Goal: Check status: Check status

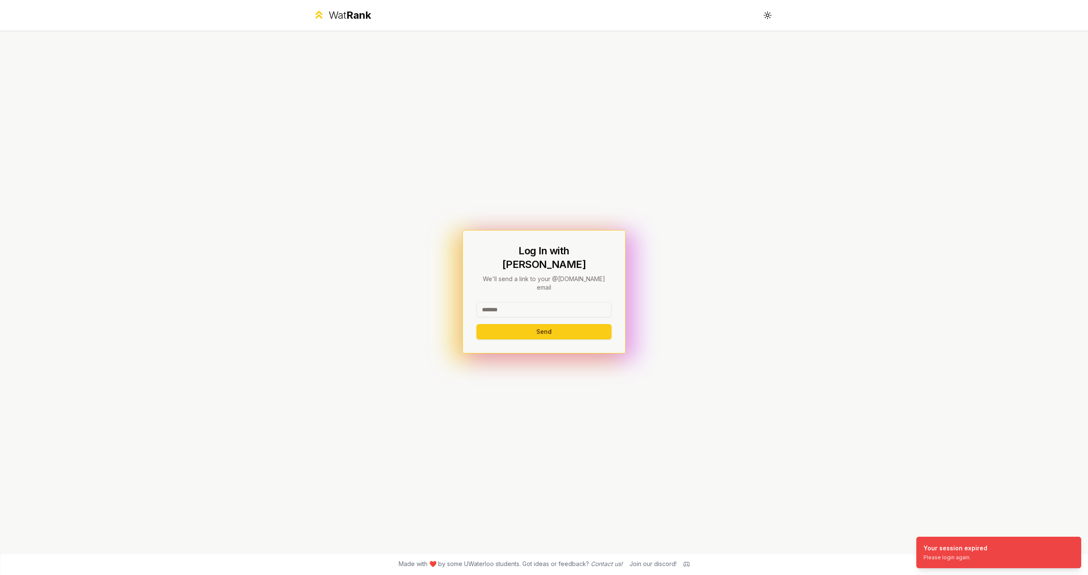
click at [551, 302] on input at bounding box center [543, 309] width 135 height 15
click at [476, 324] on button "Send" at bounding box center [543, 331] width 135 height 15
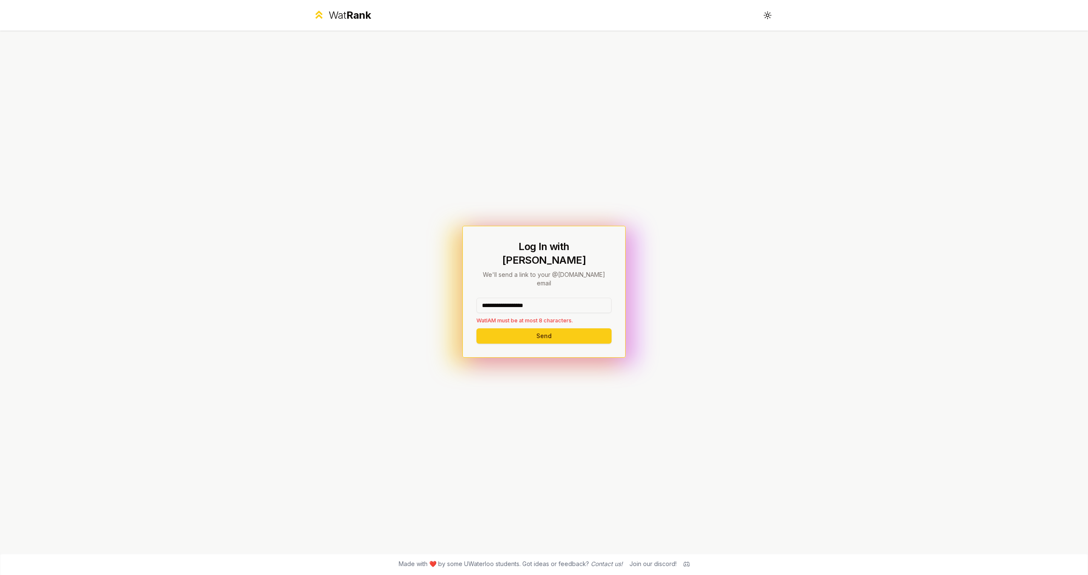
click at [476, 328] on button "Send" at bounding box center [543, 335] width 135 height 15
click at [565, 328] on button "Send" at bounding box center [543, 335] width 135 height 15
drag, startPoint x: 554, startPoint y: 293, endPoint x: 502, endPoint y: 293, distance: 52.3
click at [502, 297] on input "**********" at bounding box center [543, 304] width 135 height 15
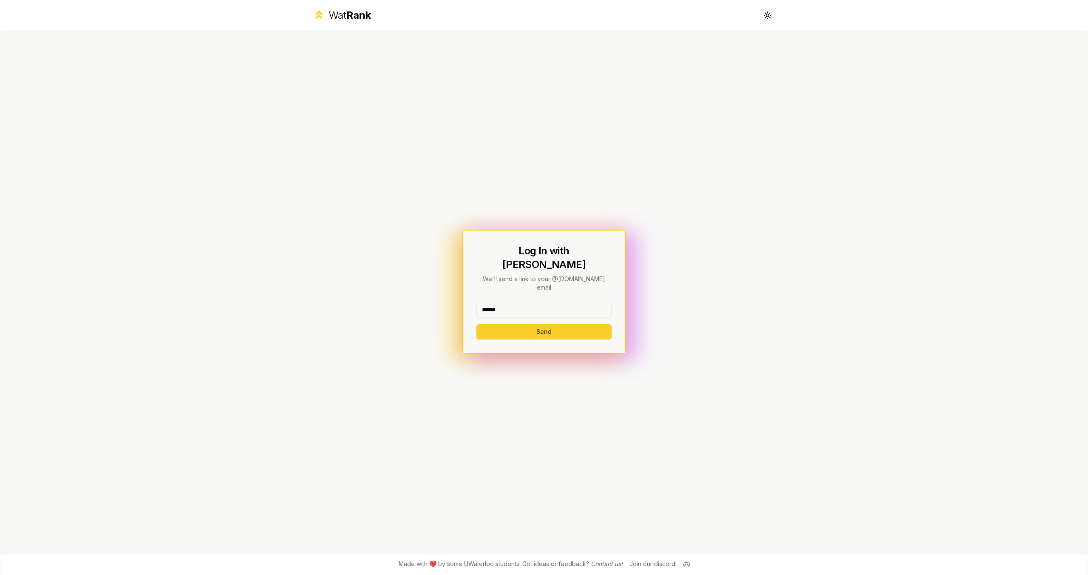
type input "******"
click at [510, 324] on button "Send" at bounding box center [543, 331] width 135 height 15
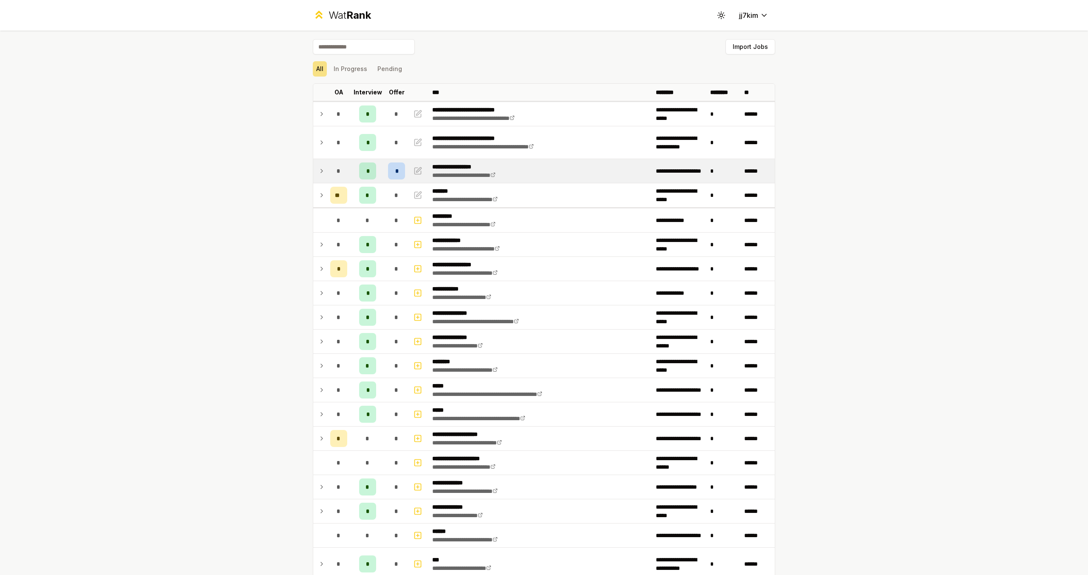
click at [321, 170] on icon at bounding box center [322, 170] width 2 height 3
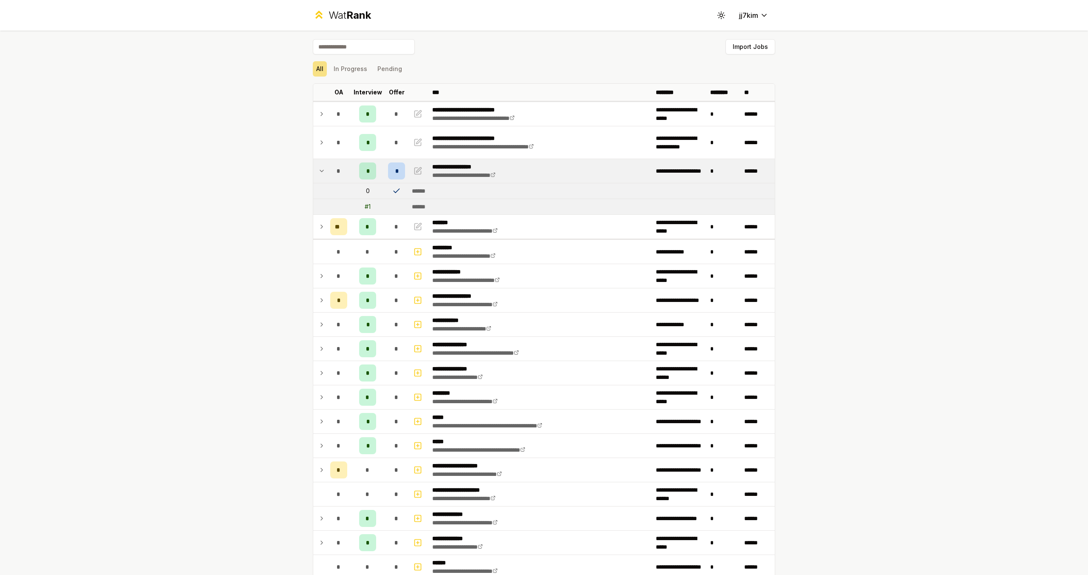
click at [395, 172] on div "*" at bounding box center [396, 170] width 17 height 17
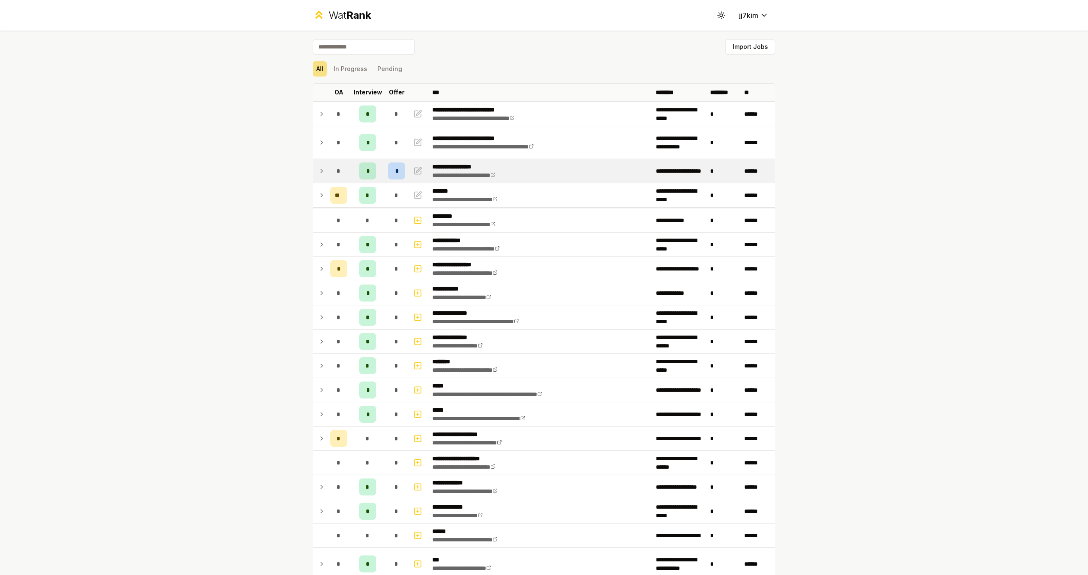
click at [395, 172] on div "*" at bounding box center [396, 170] width 17 height 17
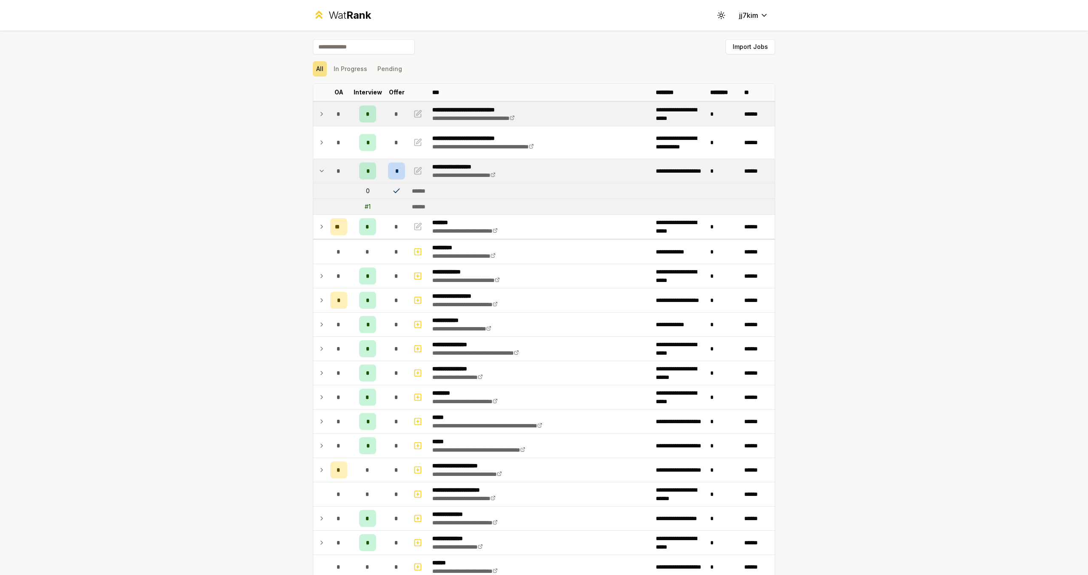
click at [318, 113] on icon at bounding box center [321, 114] width 7 height 10
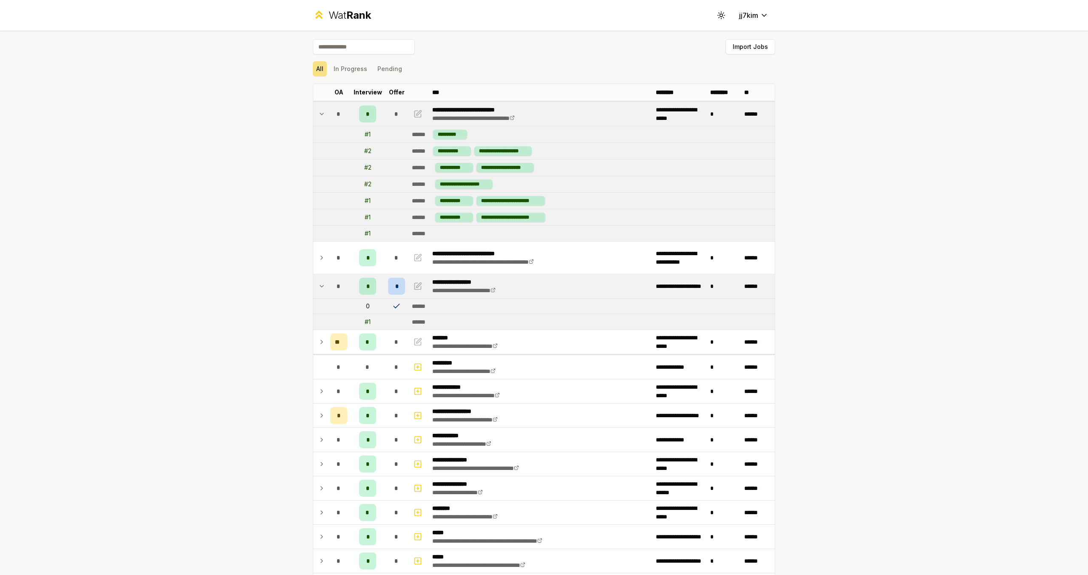
click at [320, 114] on icon at bounding box center [321, 114] width 3 height 2
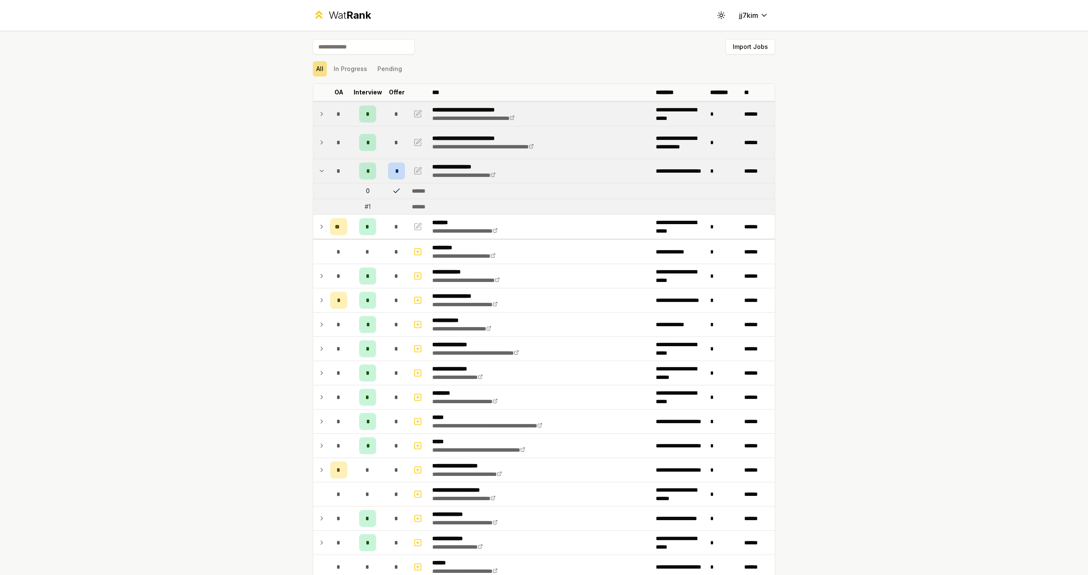
click at [318, 145] on icon at bounding box center [321, 142] width 7 height 10
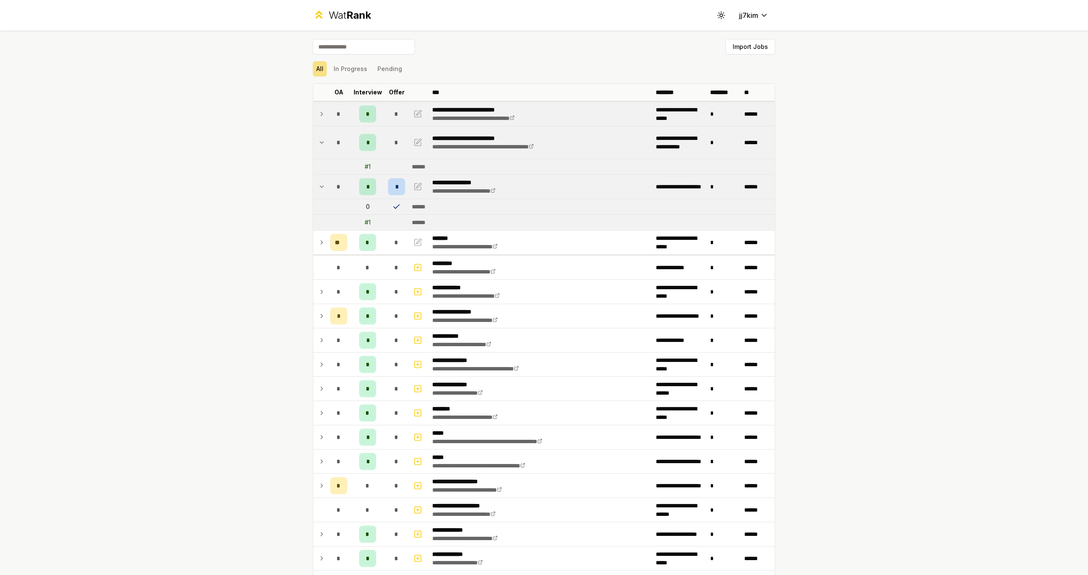
click at [320, 142] on icon at bounding box center [321, 143] width 3 height 2
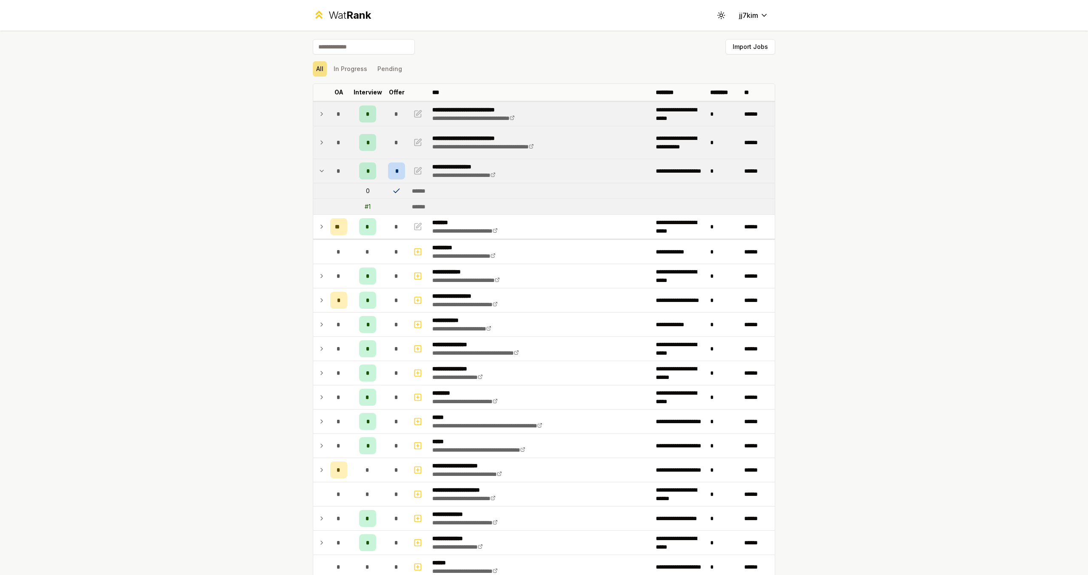
click at [320, 172] on icon at bounding box center [321, 171] width 7 height 10
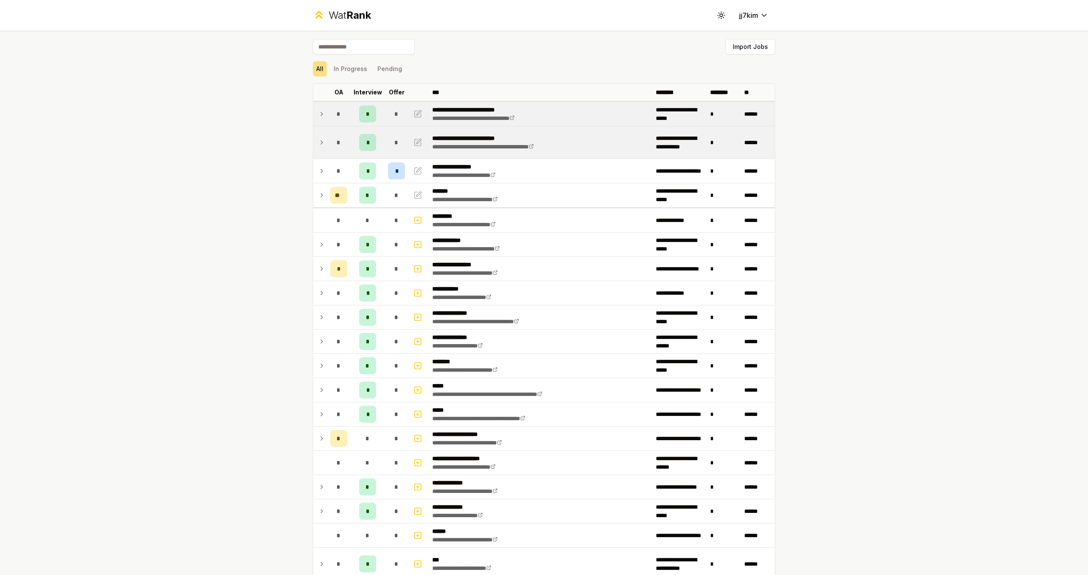
click at [260, 158] on div "**********" at bounding box center [544, 287] width 1088 height 575
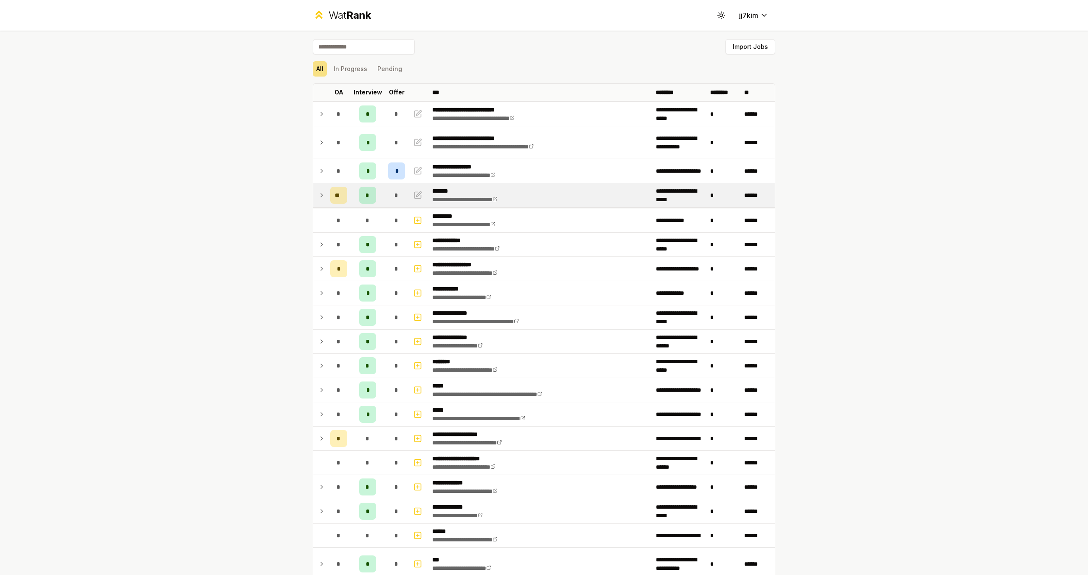
click at [318, 195] on icon at bounding box center [321, 195] width 7 height 10
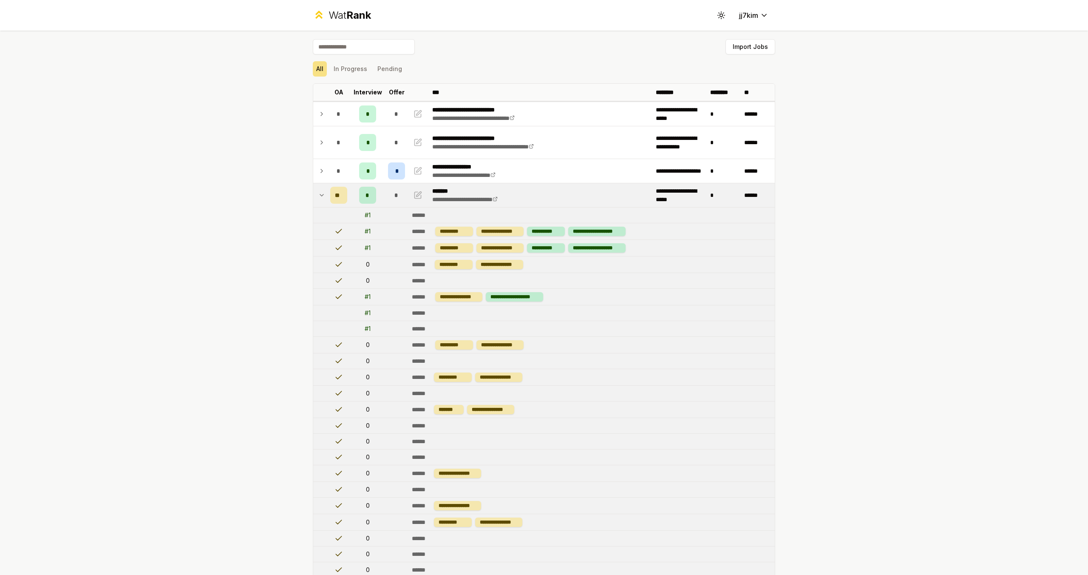
click at [319, 194] on icon at bounding box center [321, 195] width 7 height 10
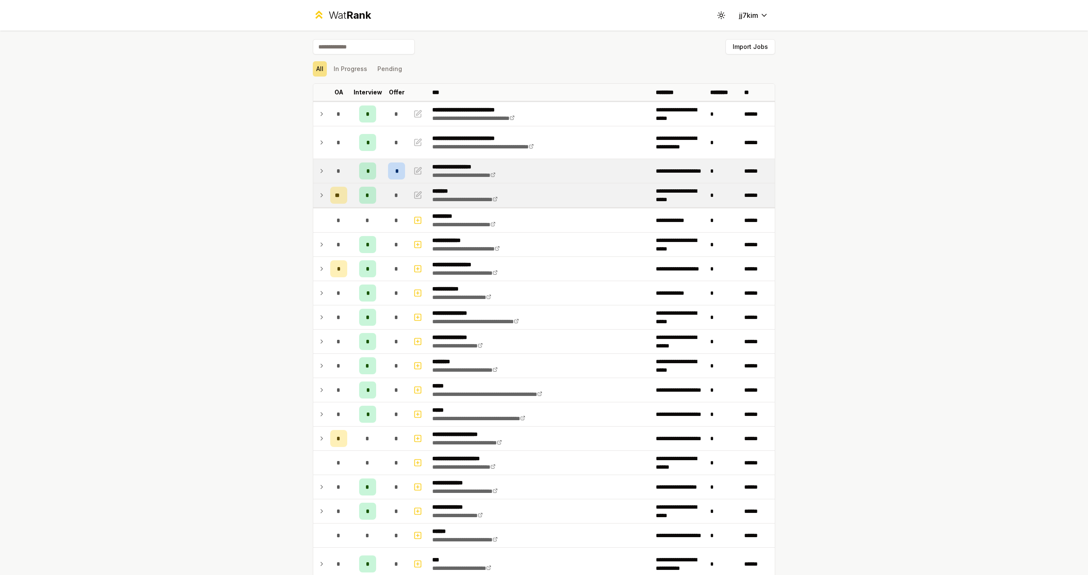
click at [318, 174] on icon at bounding box center [321, 171] width 7 height 10
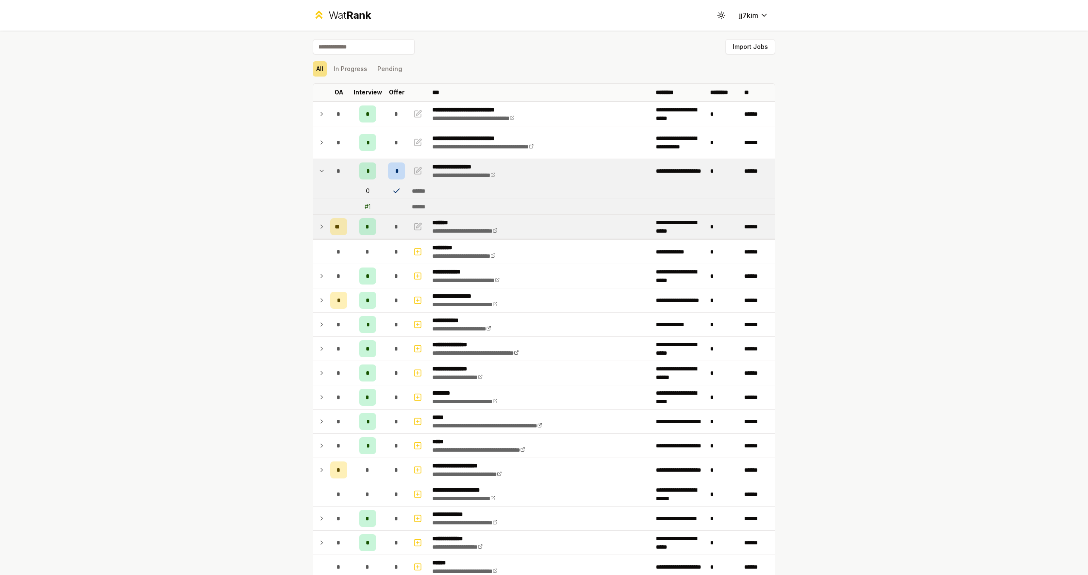
click at [318, 170] on icon at bounding box center [321, 171] width 7 height 10
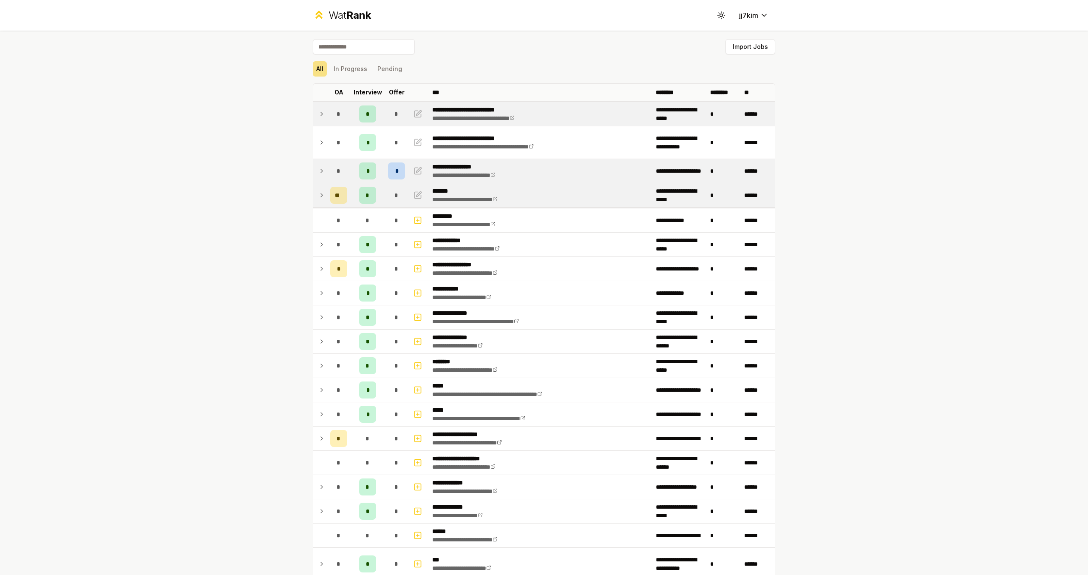
click at [320, 112] on icon at bounding box center [321, 114] width 7 height 10
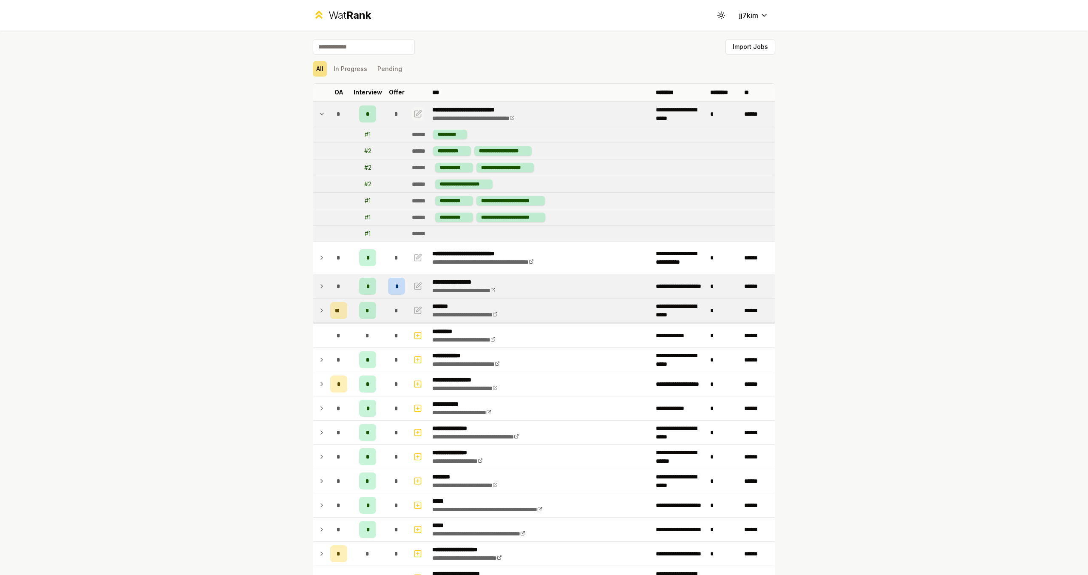
click at [416, 114] on icon "button" at bounding box center [417, 114] width 8 height 10
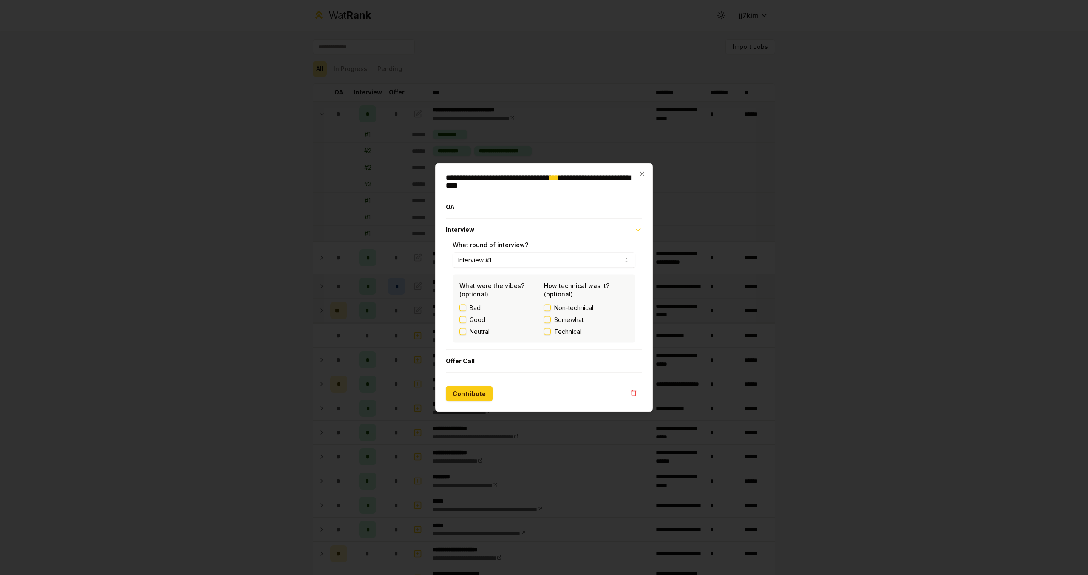
click at [614, 263] on button "Interview #1" at bounding box center [544, 259] width 183 height 15
click at [609, 212] on button "OA" at bounding box center [544, 207] width 196 height 22
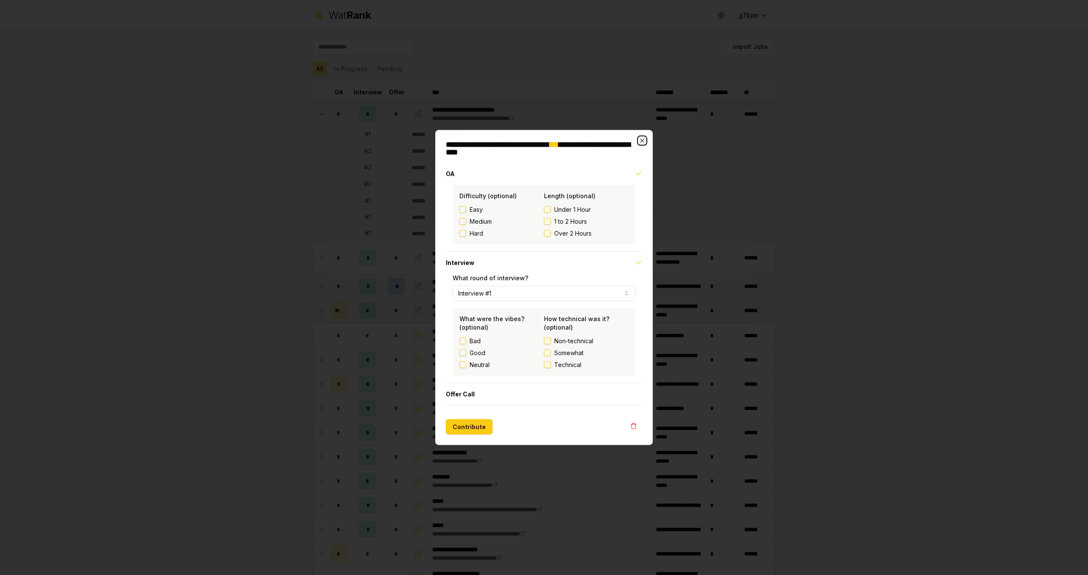
click at [642, 139] on icon "button" at bounding box center [642, 140] width 7 height 7
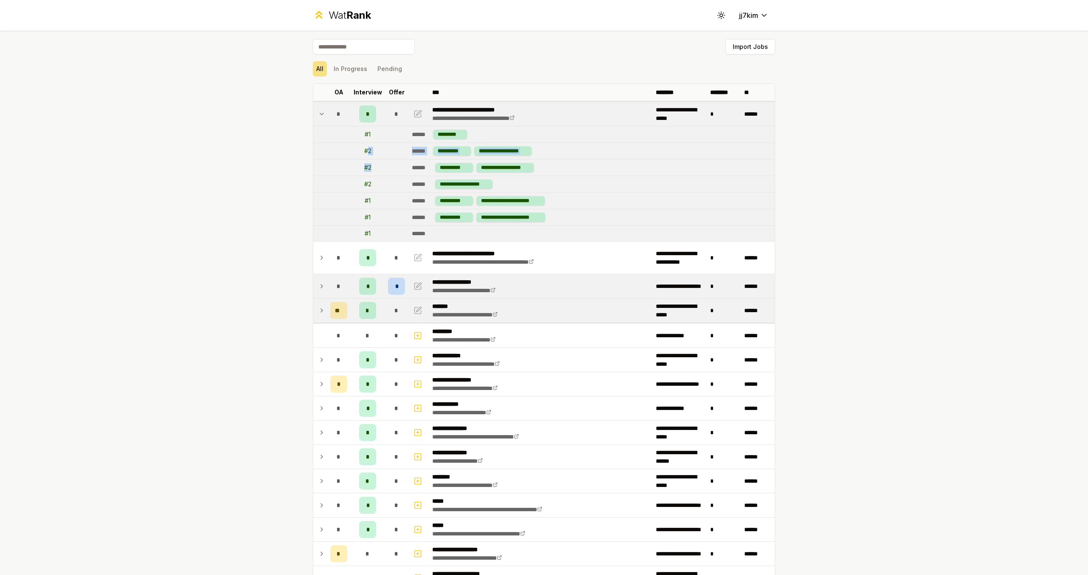
drag, startPoint x: 364, startPoint y: 149, endPoint x: 376, endPoint y: 170, distance: 23.8
drag, startPoint x: 563, startPoint y: 165, endPoint x: 324, endPoint y: 153, distance: 239.1
click at [616, 191] on td "**********" at bounding box center [591, 184] width 366 height 16
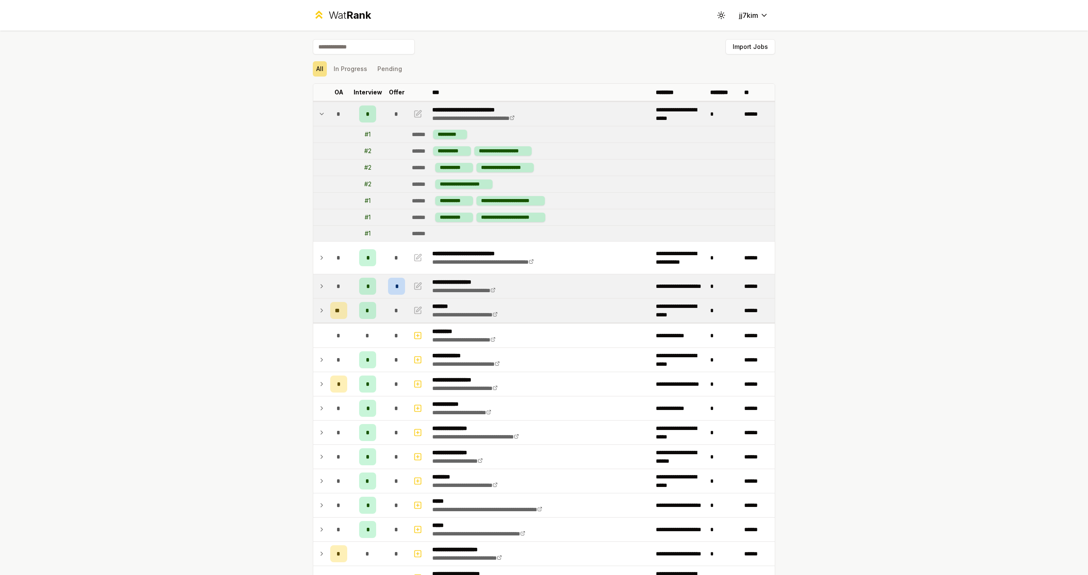
click at [318, 289] on icon at bounding box center [321, 286] width 7 height 10
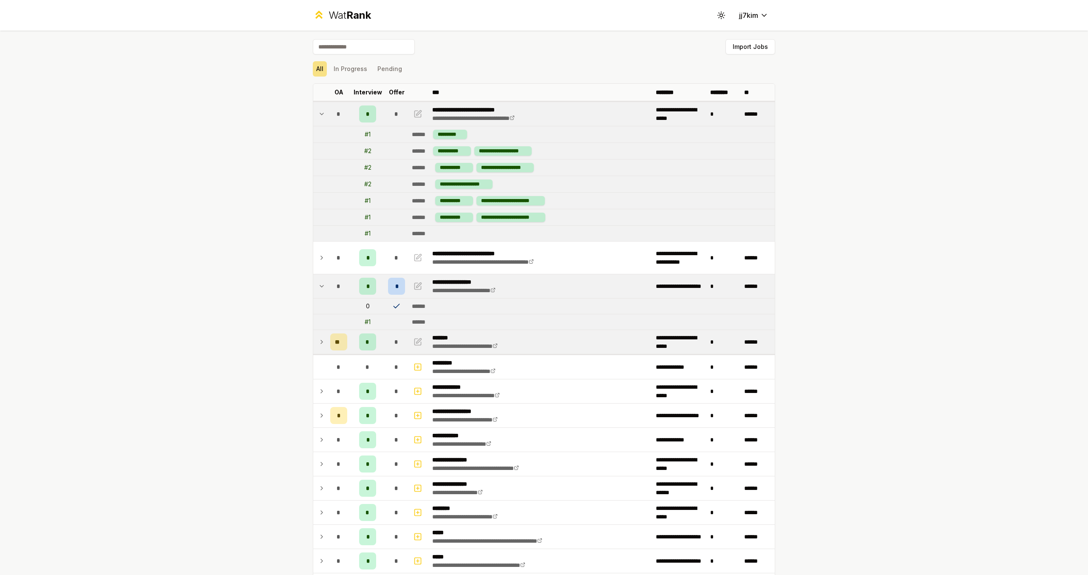
click at [319, 287] on icon at bounding box center [321, 286] width 7 height 10
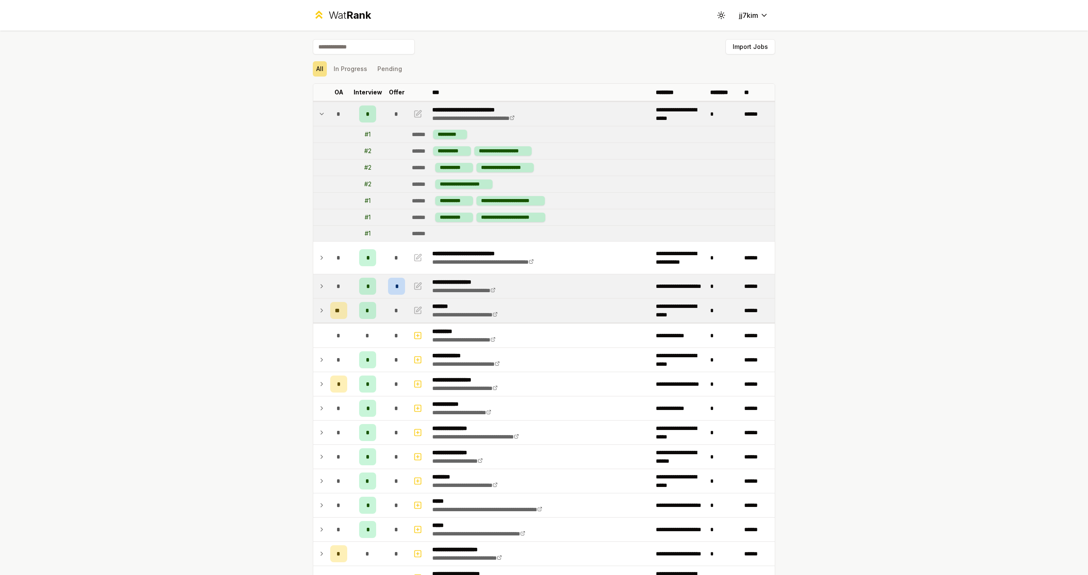
click at [318, 112] on icon at bounding box center [321, 114] width 7 height 10
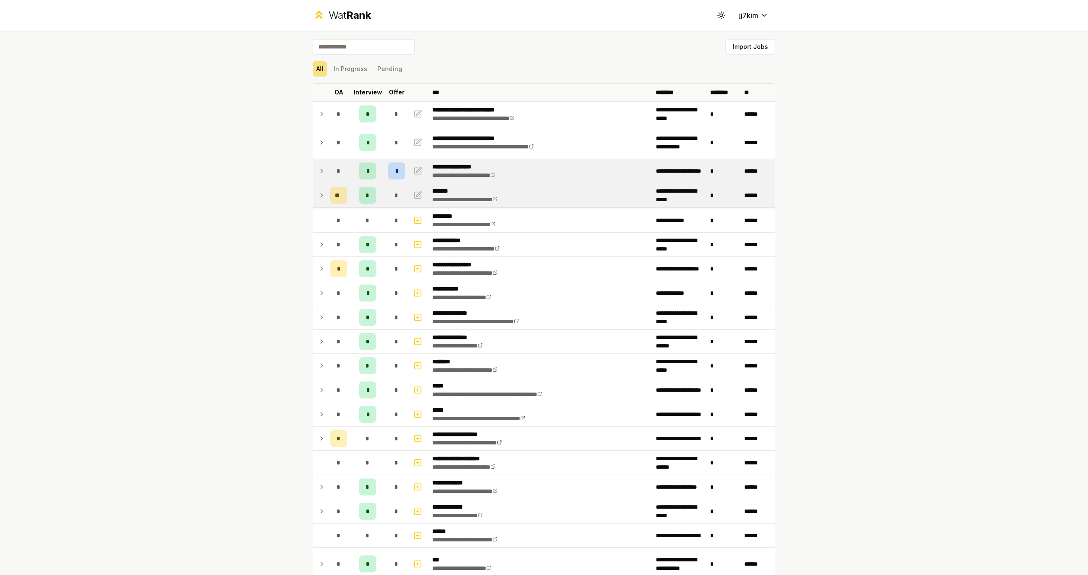
click at [318, 170] on icon at bounding box center [321, 171] width 7 height 10
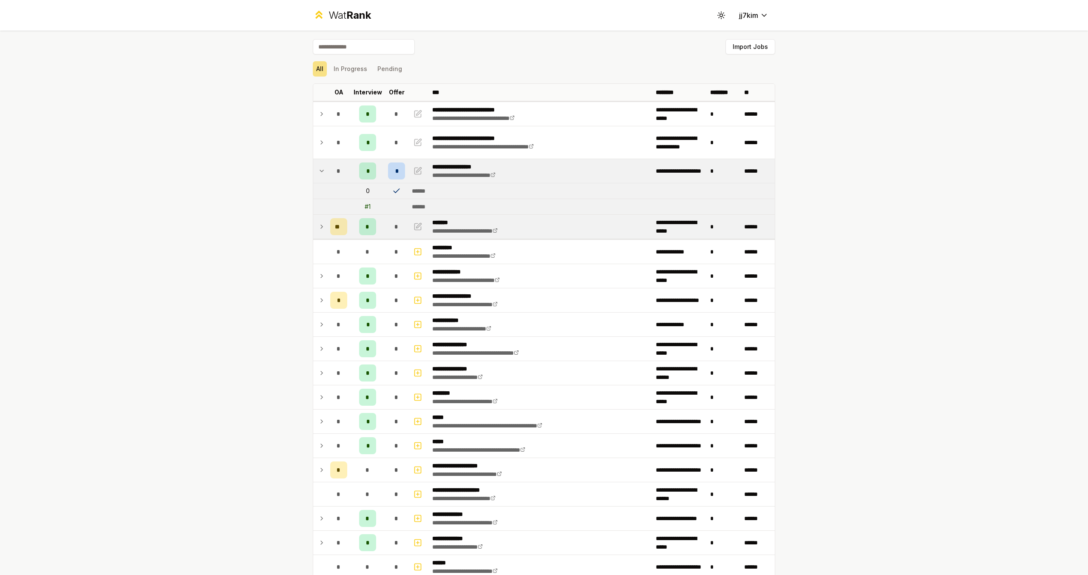
click at [319, 171] on icon at bounding box center [321, 171] width 7 height 10
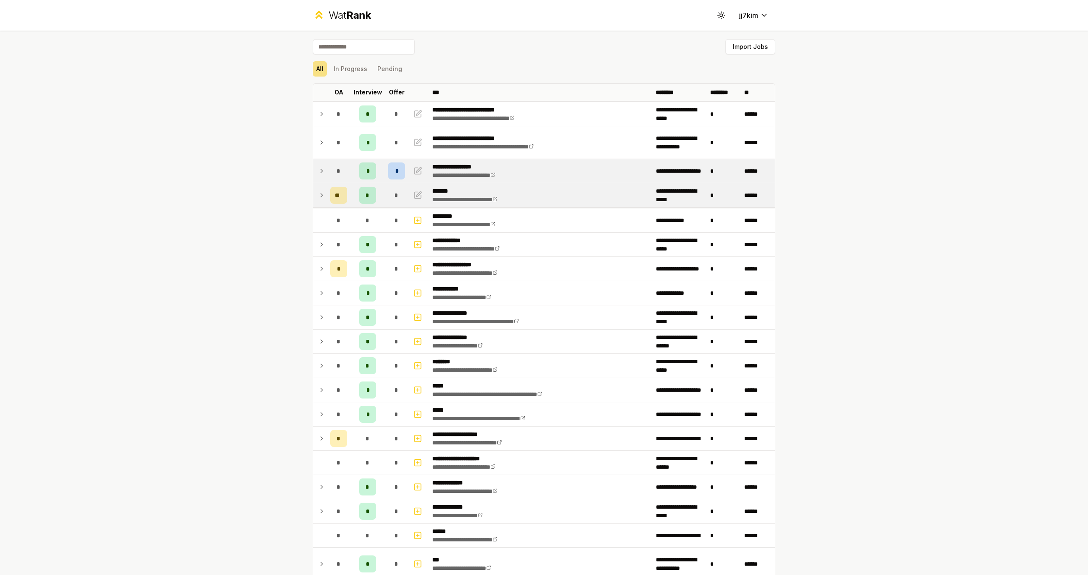
click at [318, 192] on icon at bounding box center [321, 195] width 7 height 10
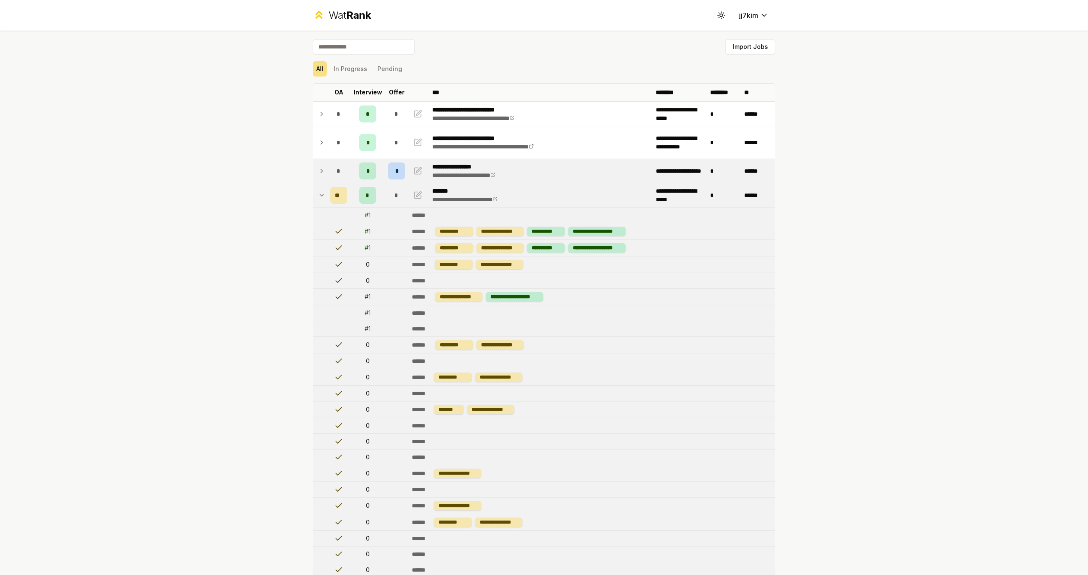
click at [318, 193] on icon at bounding box center [321, 195] width 7 height 10
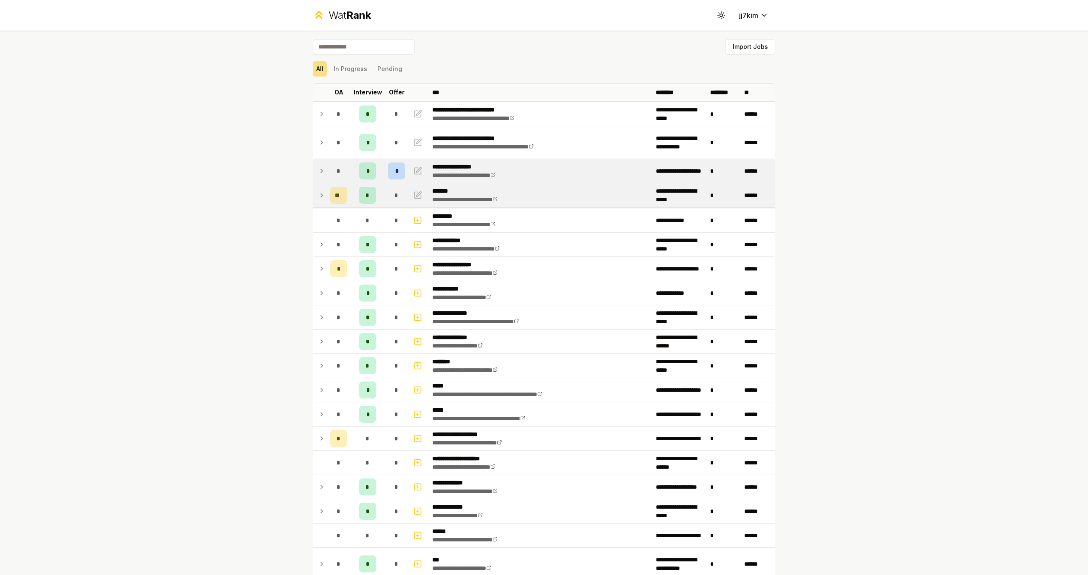
click at [319, 112] on icon at bounding box center [321, 114] width 7 height 10
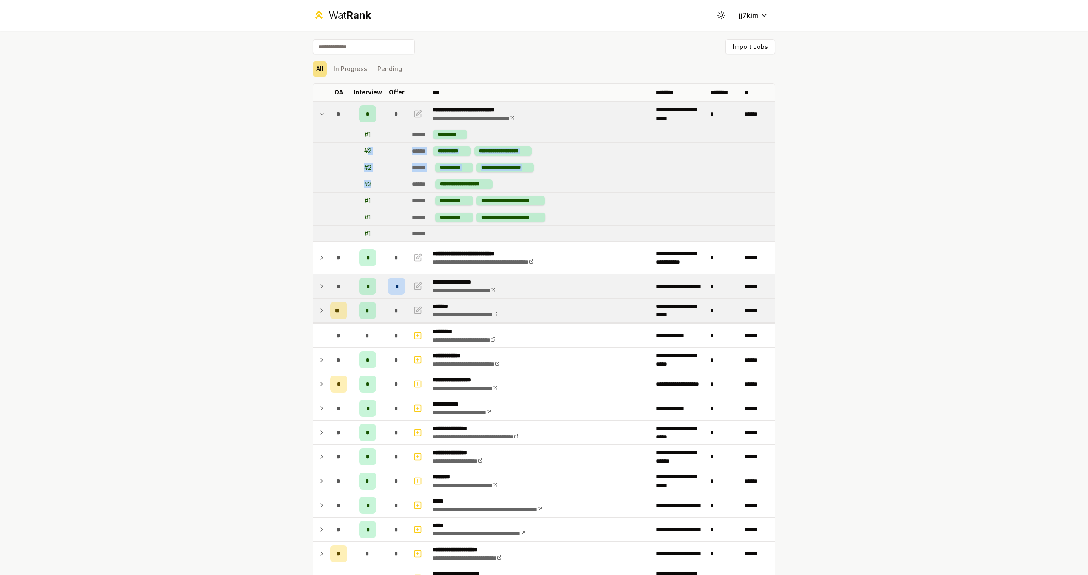
drag, startPoint x: 364, startPoint y: 149, endPoint x: 373, endPoint y: 190, distance: 42.2
click at [318, 114] on icon at bounding box center [321, 114] width 7 height 10
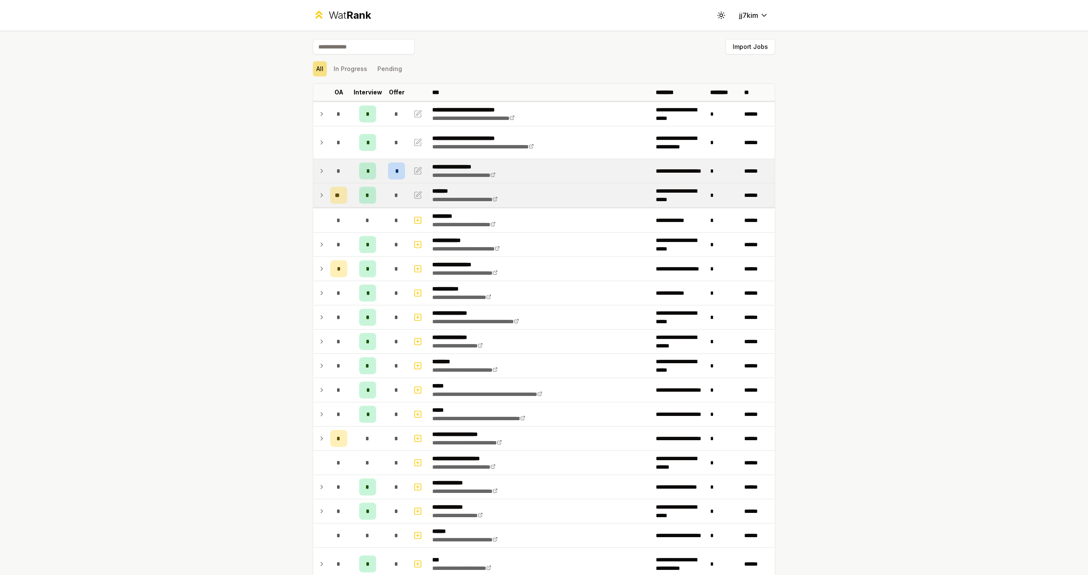
click at [319, 113] on icon at bounding box center [321, 114] width 7 height 10
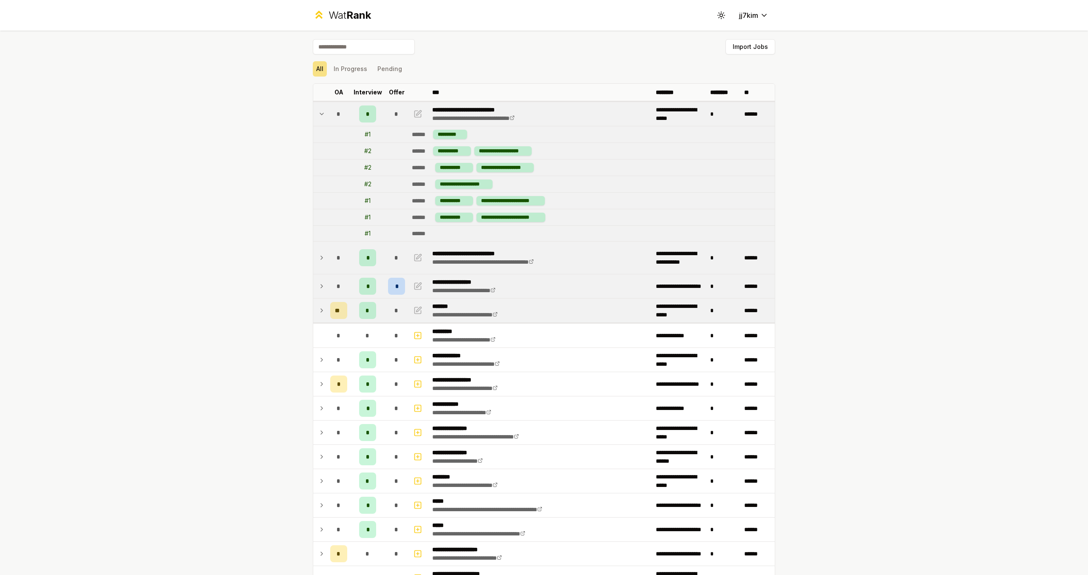
click at [322, 259] on icon at bounding box center [321, 257] width 7 height 10
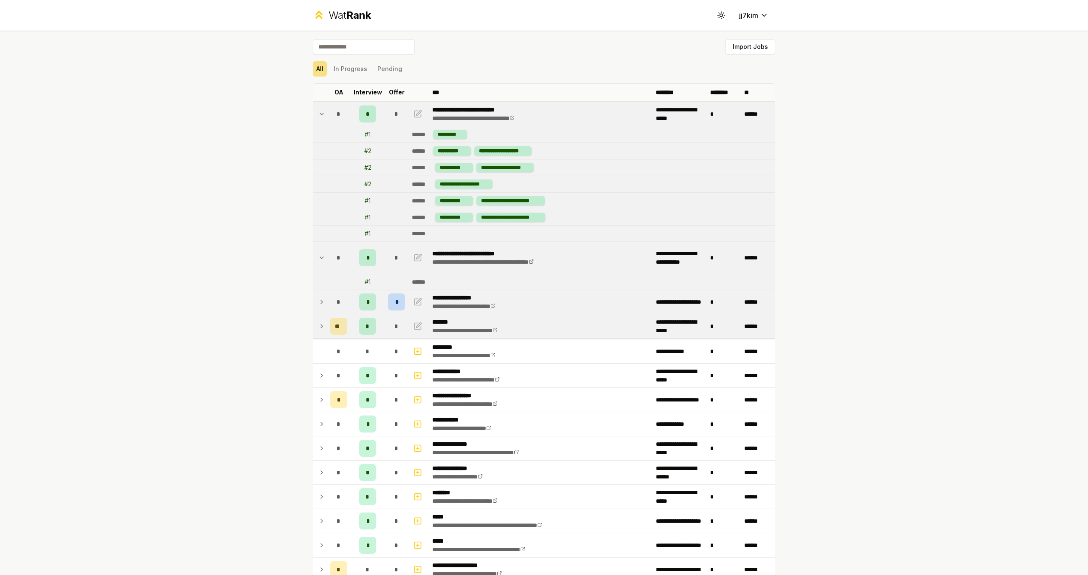
click at [319, 258] on icon at bounding box center [321, 257] width 7 height 10
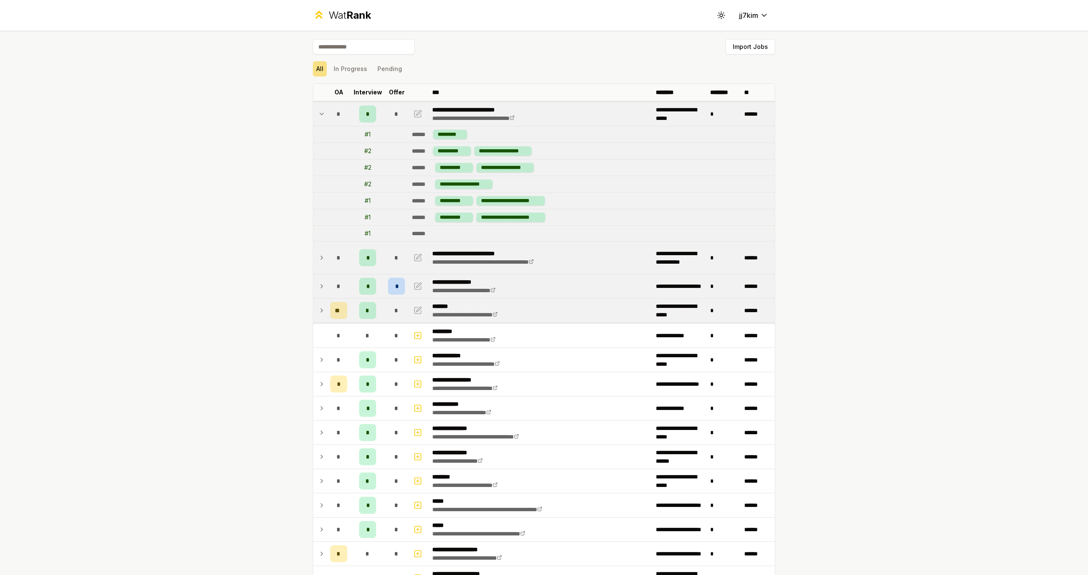
click at [366, 117] on span "*" at bounding box center [367, 114] width 3 height 8
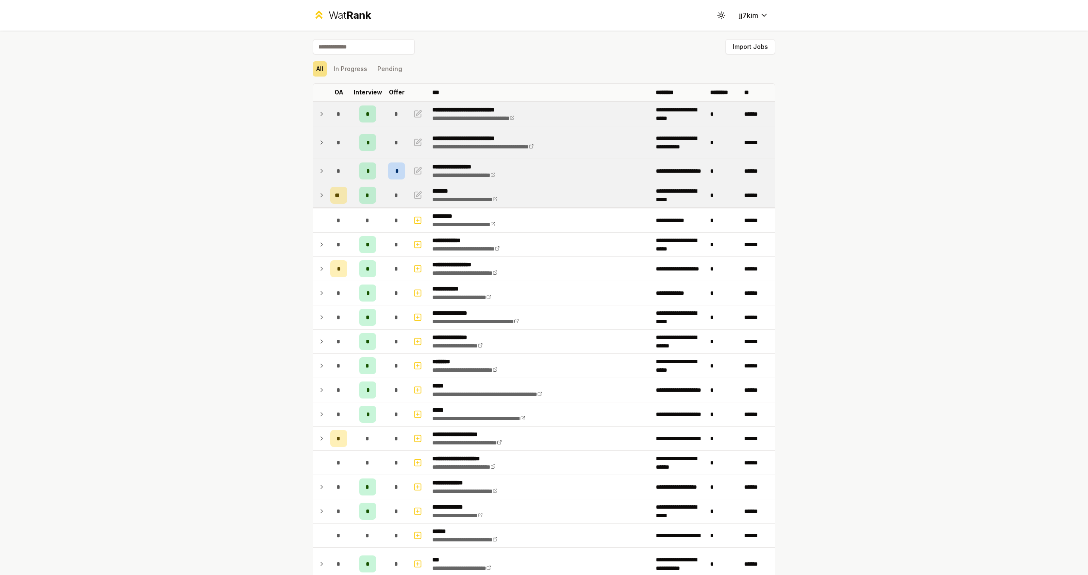
click at [366, 117] on span "*" at bounding box center [367, 114] width 3 height 8
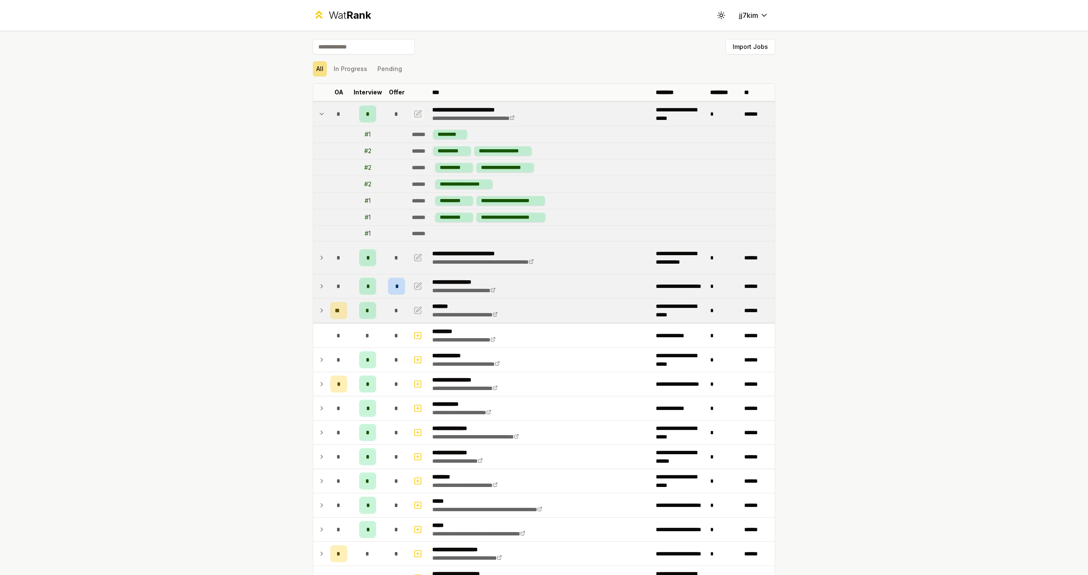
click at [417, 115] on icon "button" at bounding box center [417, 114] width 8 height 10
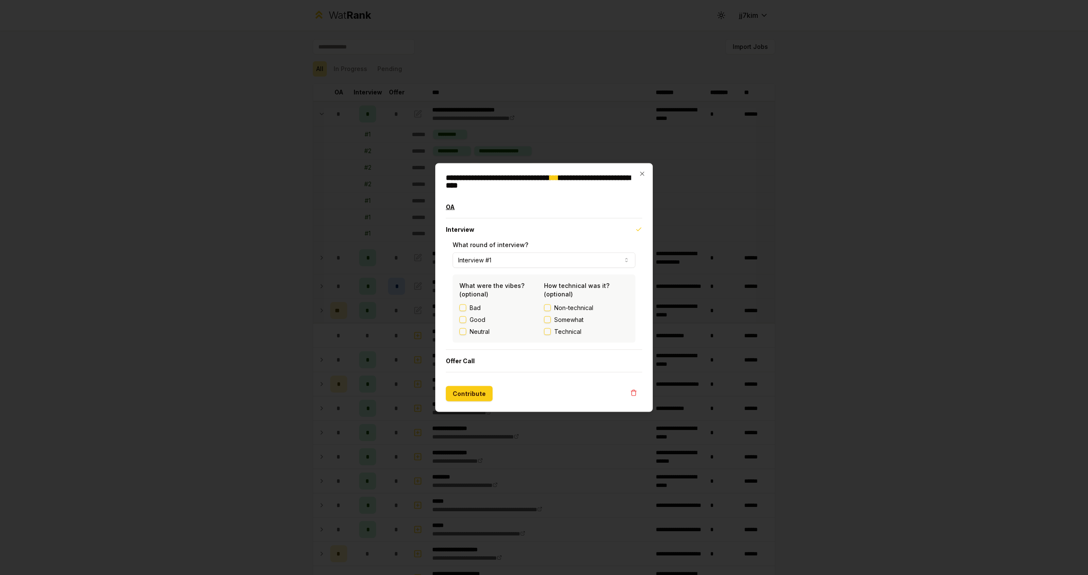
click at [467, 205] on button "OA" at bounding box center [544, 207] width 196 height 22
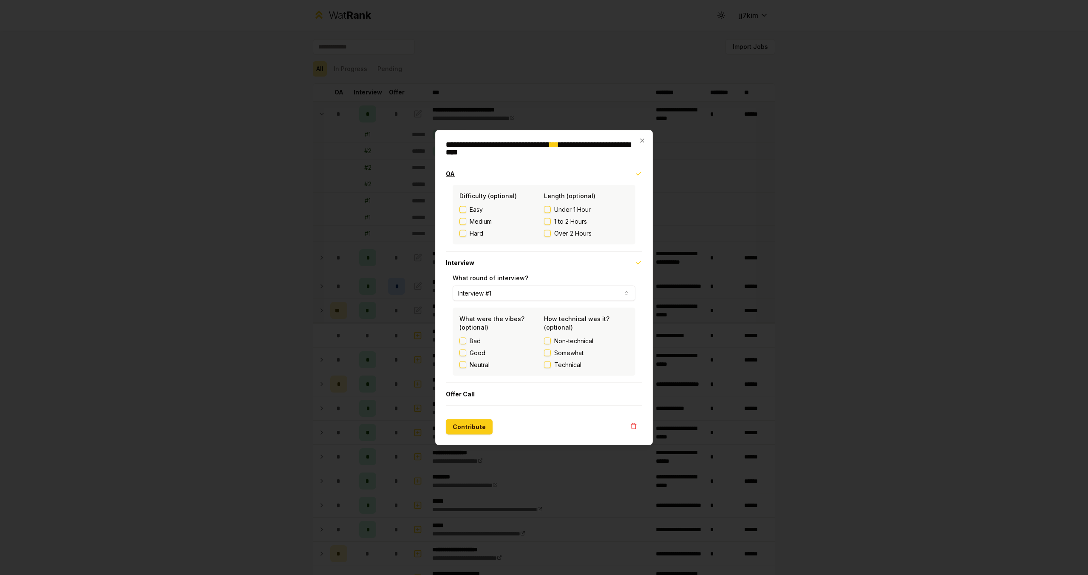
click at [515, 176] on button "OA" at bounding box center [544, 174] width 196 height 22
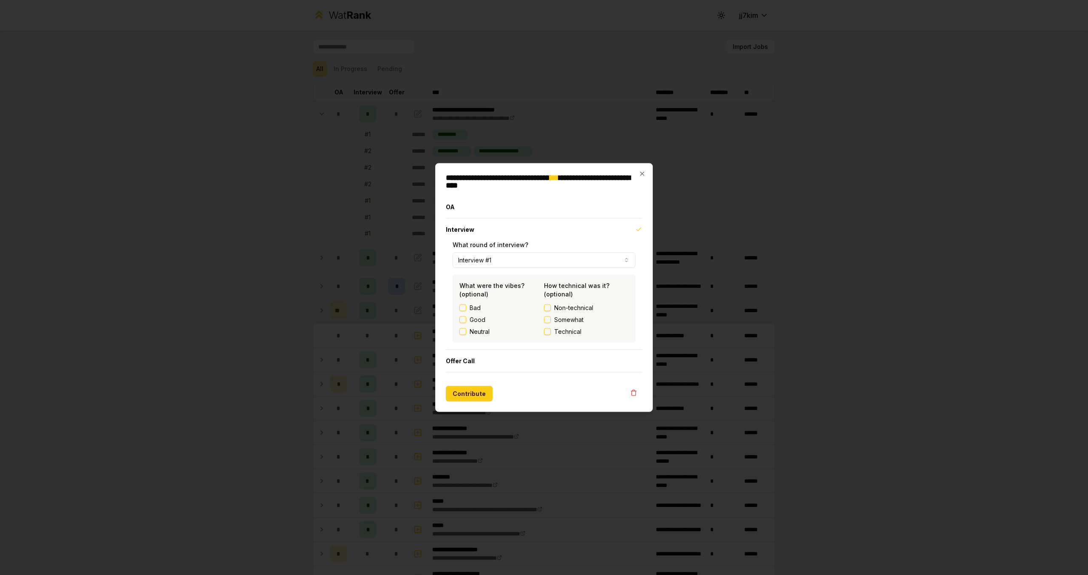
click at [555, 263] on button "Interview #1" at bounding box center [544, 259] width 183 height 15
click at [623, 173] on div "**********" at bounding box center [544, 287] width 218 height 249
click at [642, 174] on icon "button" at bounding box center [642, 174] width 4 height 4
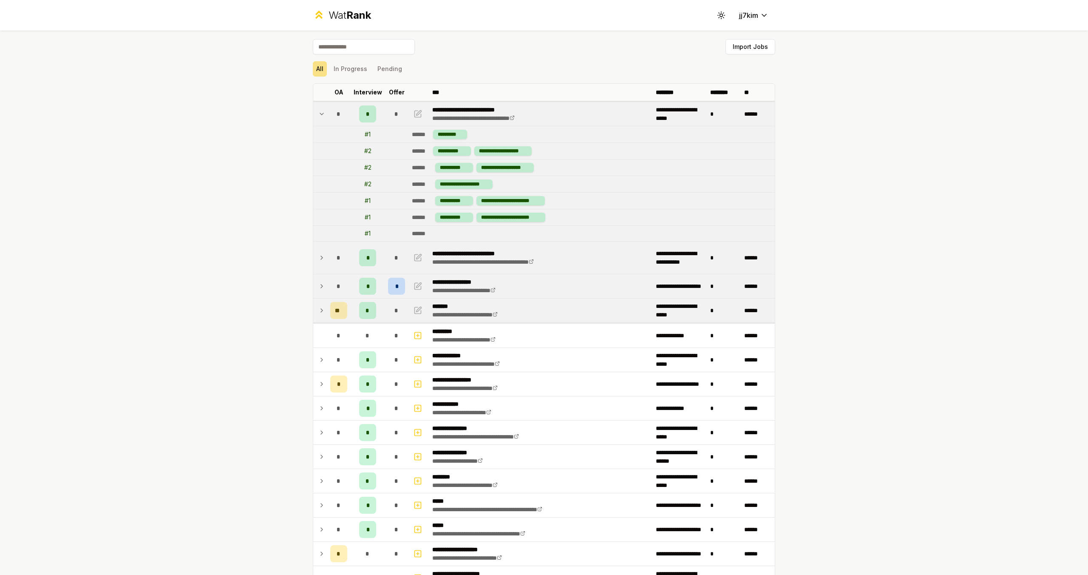
click at [319, 259] on icon at bounding box center [321, 257] width 7 height 10
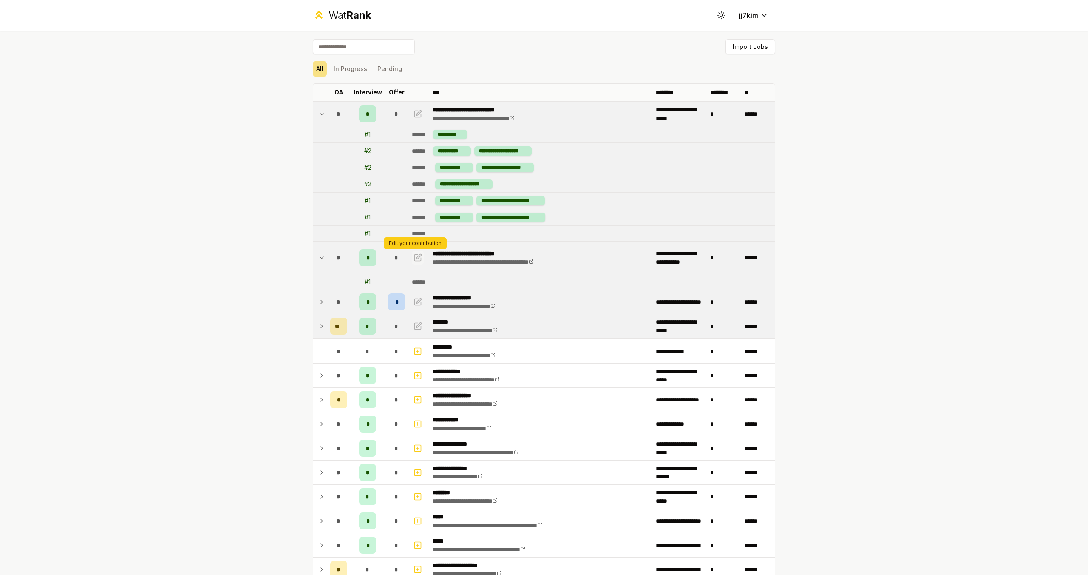
click at [416, 256] on icon "button" at bounding box center [418, 256] width 5 height 5
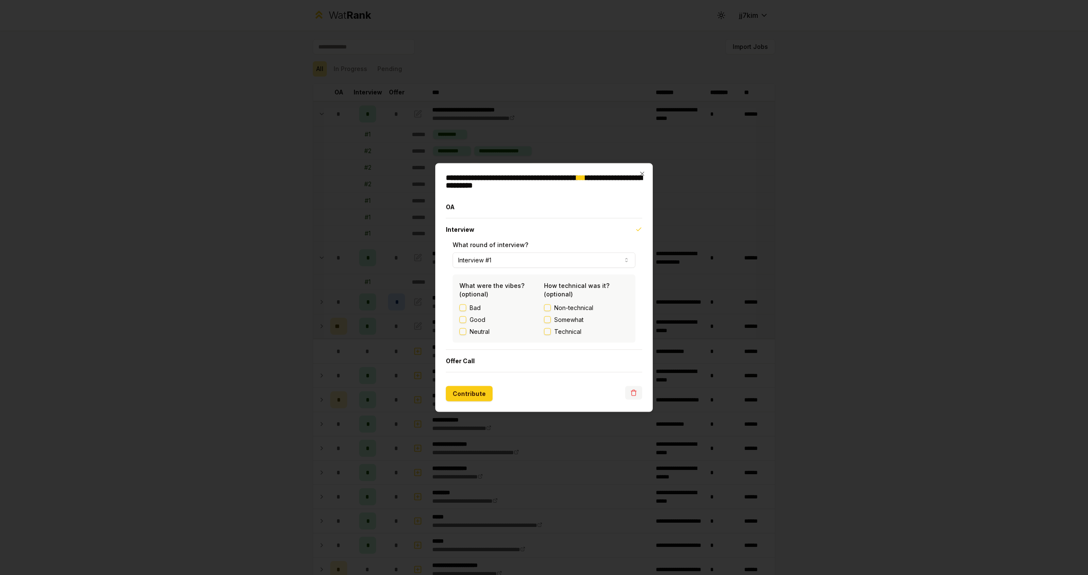
click at [636, 393] on icon "button" at bounding box center [633, 392] width 7 height 7
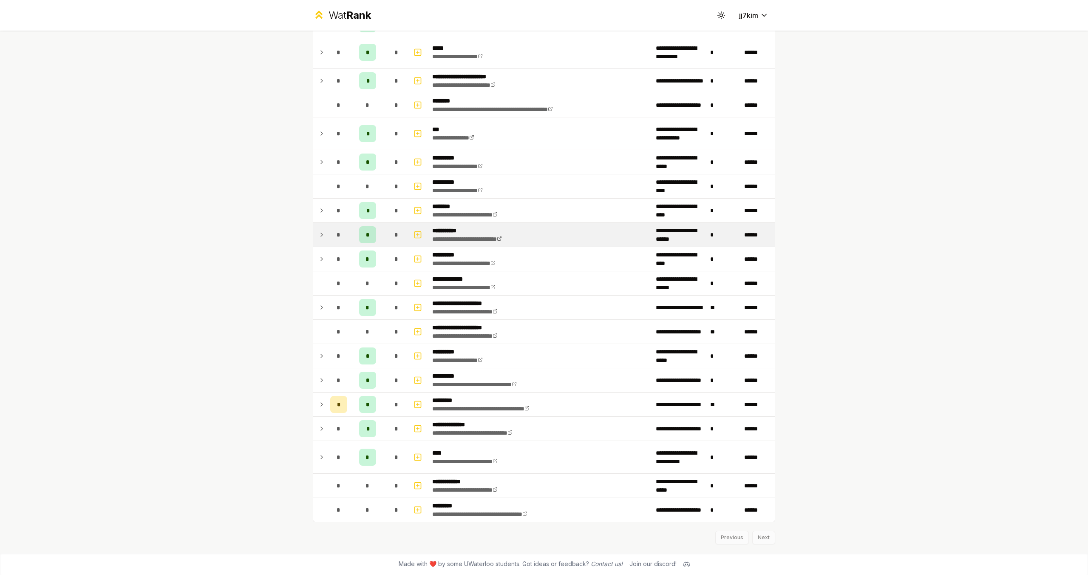
scroll to position [563, 0]
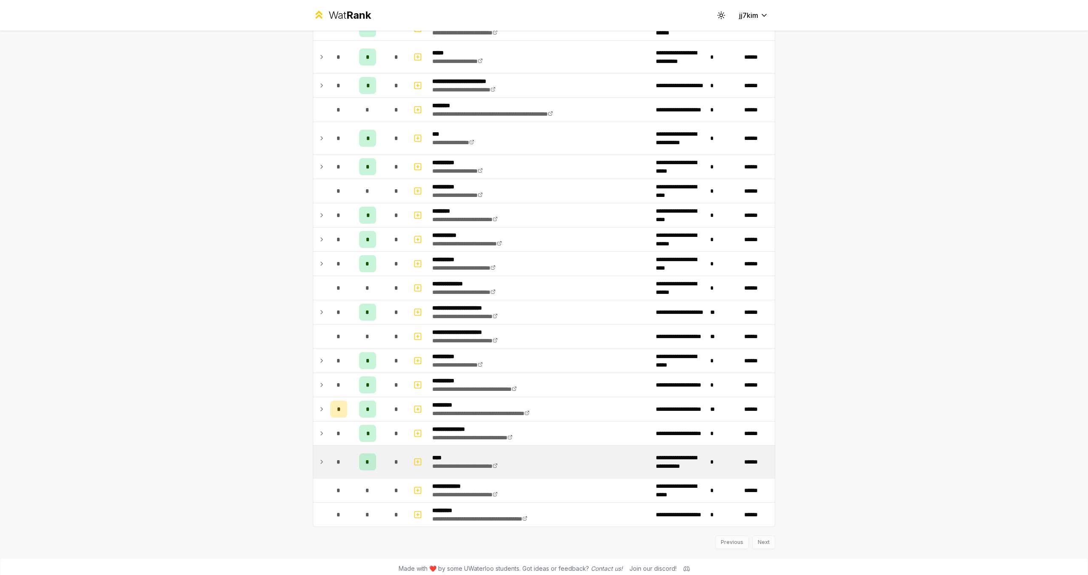
click at [318, 460] on icon at bounding box center [321, 461] width 7 height 10
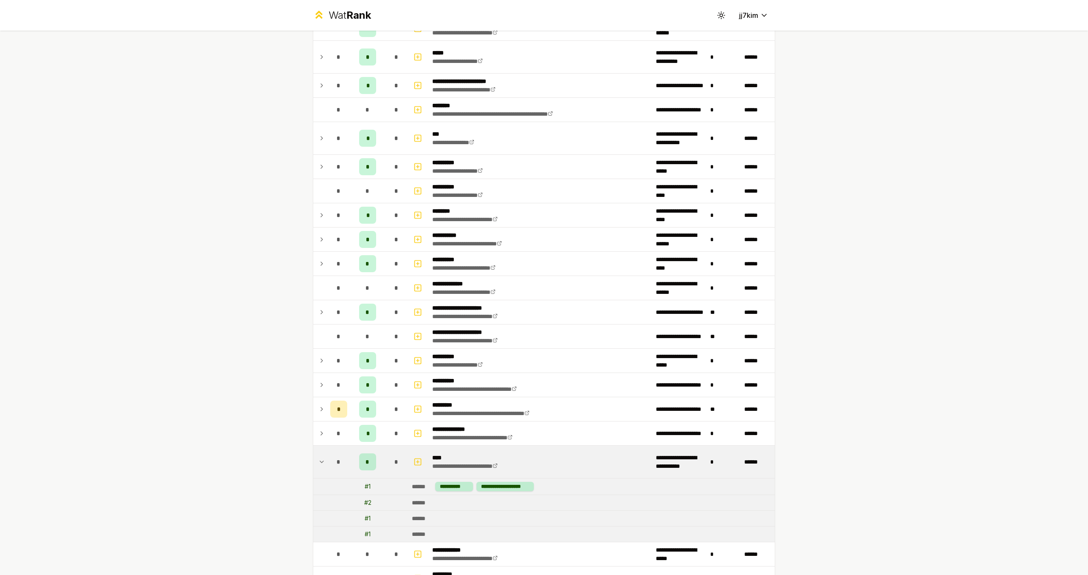
click at [318, 460] on icon at bounding box center [321, 461] width 7 height 10
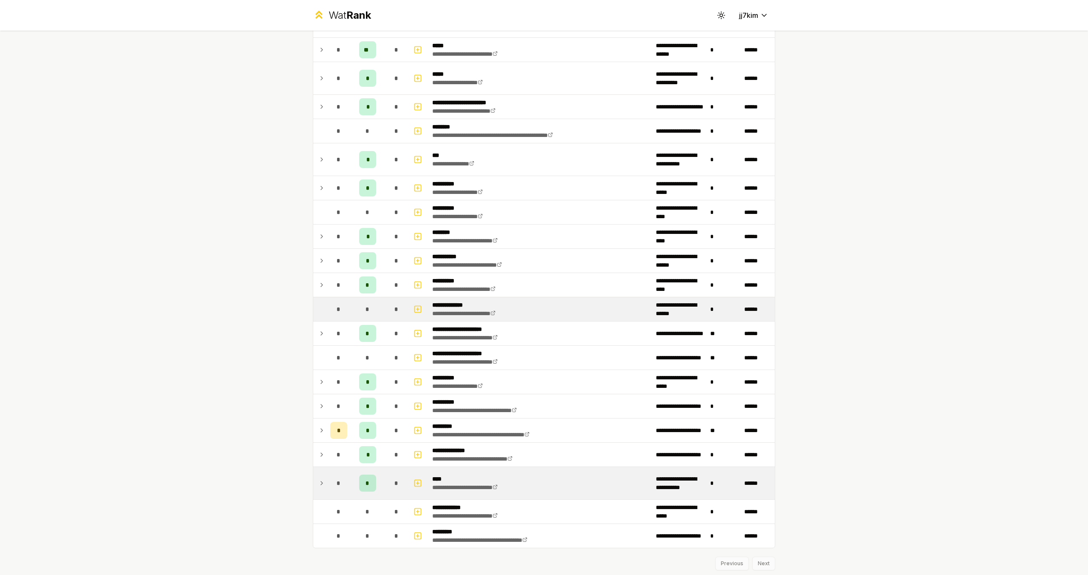
scroll to position [537, 0]
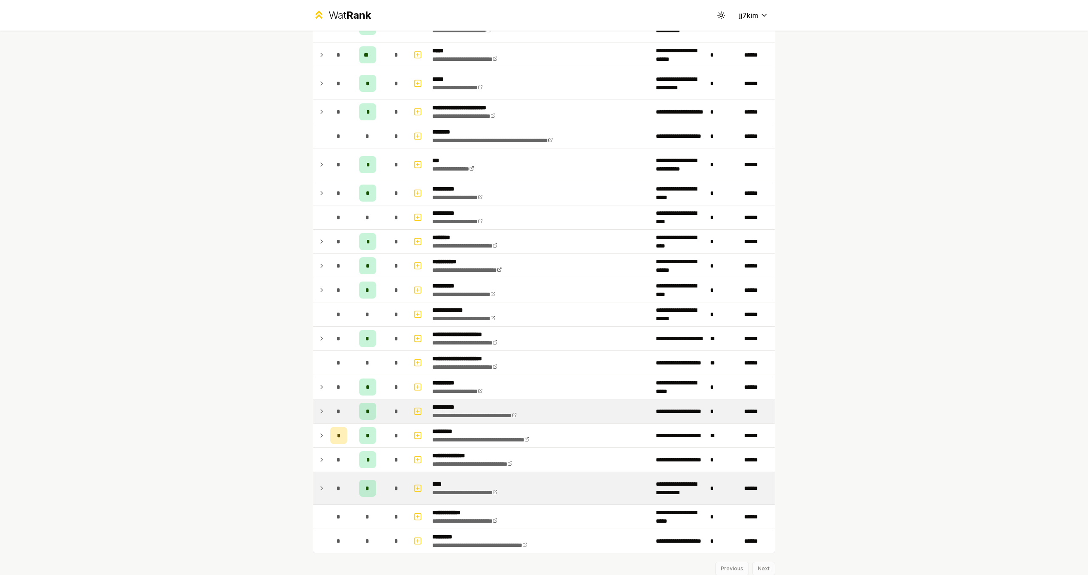
click at [318, 410] on icon at bounding box center [321, 411] width 7 height 10
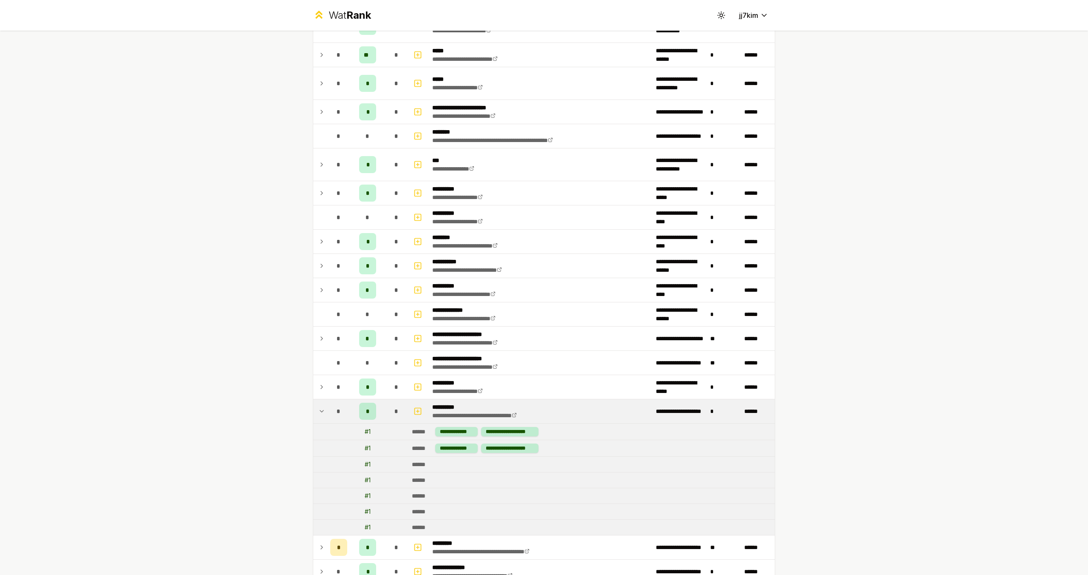
click at [318, 410] on icon at bounding box center [321, 411] width 7 height 10
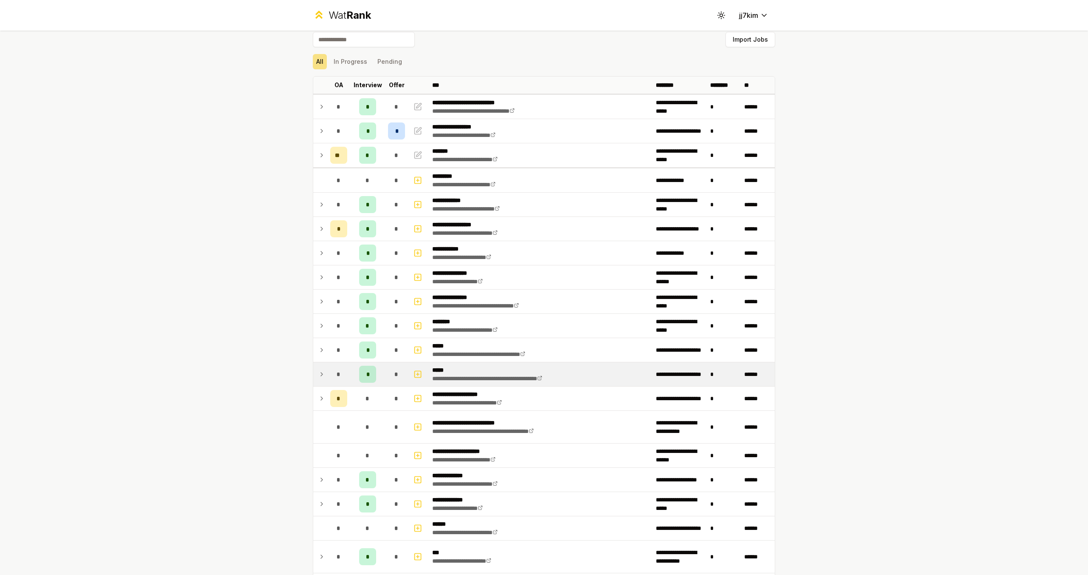
scroll to position [0, 0]
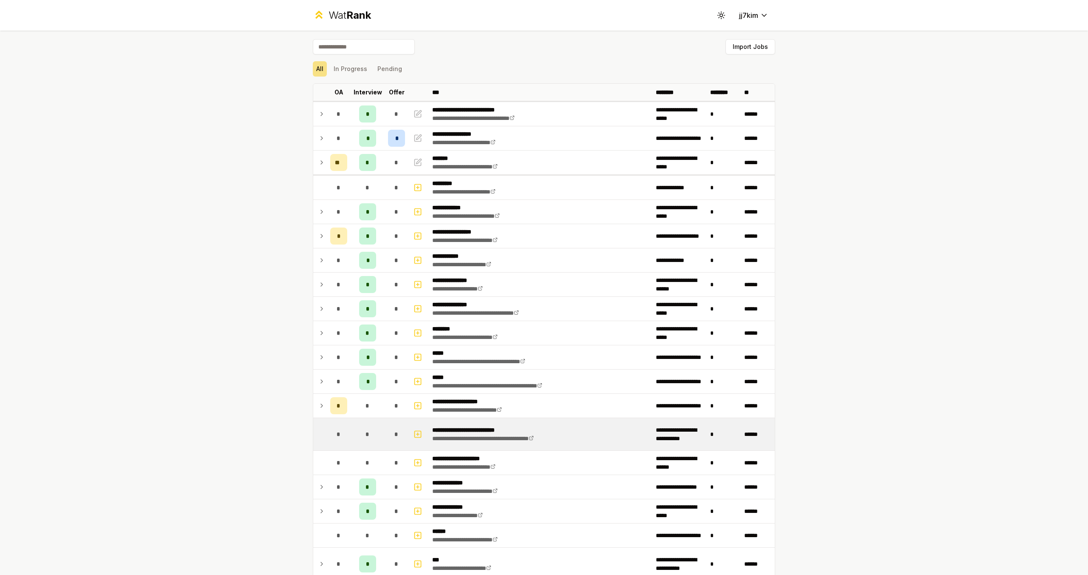
click at [359, 436] on div "*" at bounding box center [367, 433] width 17 height 17
click at [322, 436] on td at bounding box center [320, 434] width 14 height 32
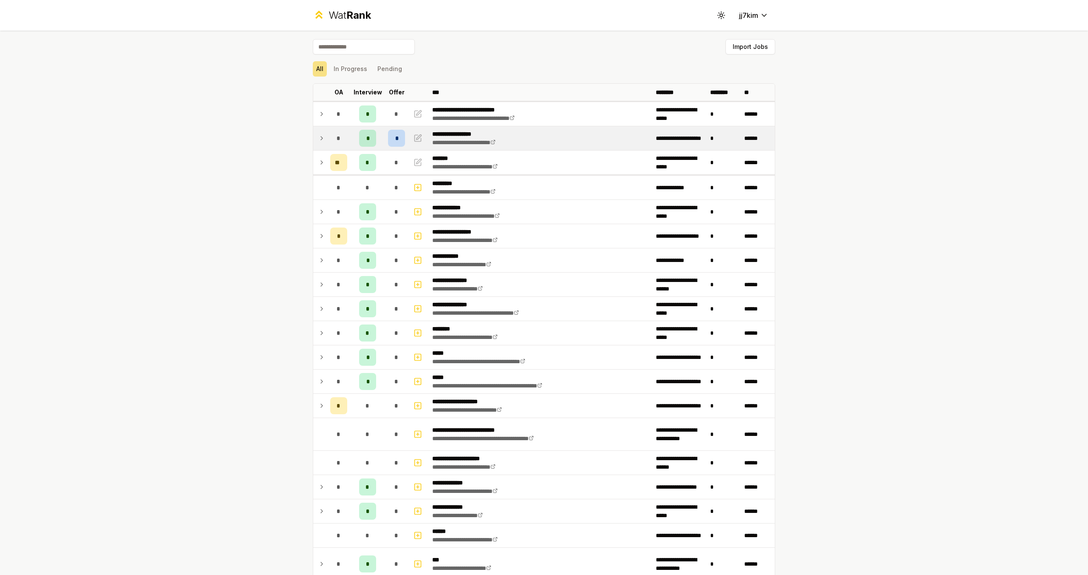
click at [320, 137] on icon at bounding box center [321, 138] width 7 height 10
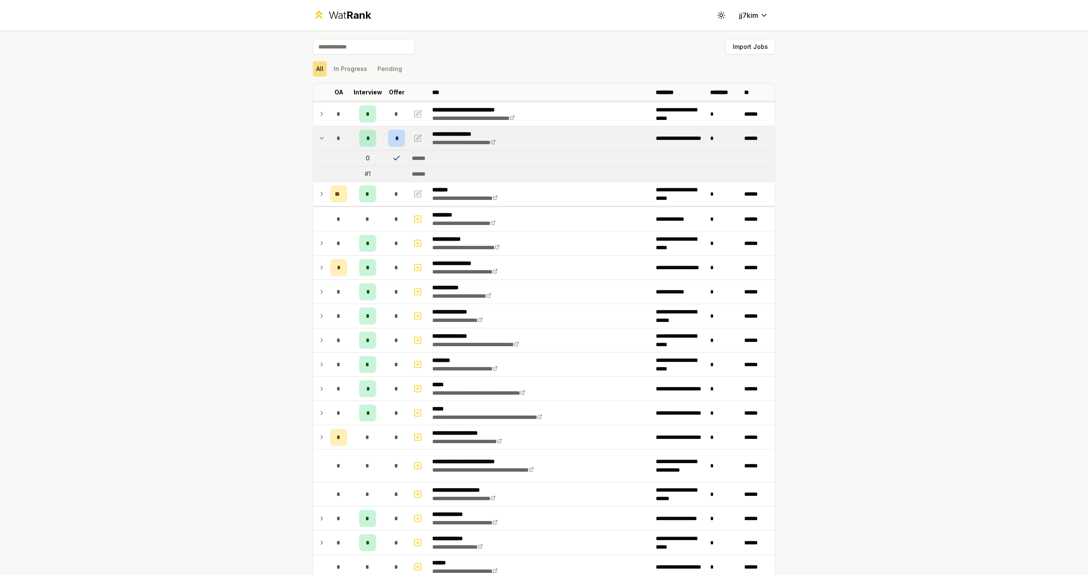
click at [413, 136] on icon "button" at bounding box center [417, 138] width 8 height 10
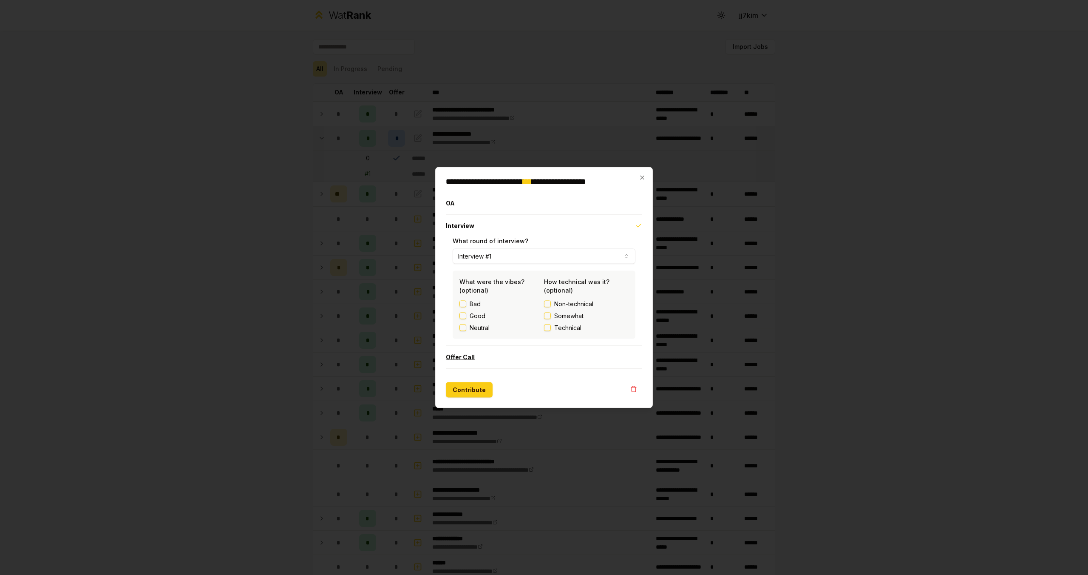
click at [523, 359] on button "Offer Call" at bounding box center [544, 357] width 196 height 22
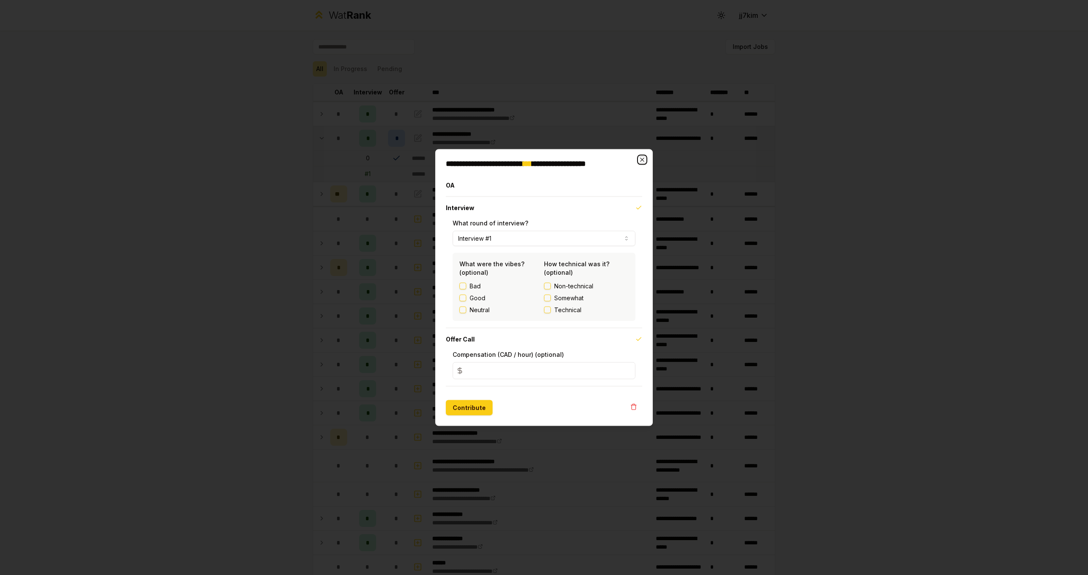
click at [643, 159] on icon "button" at bounding box center [642, 159] width 7 height 7
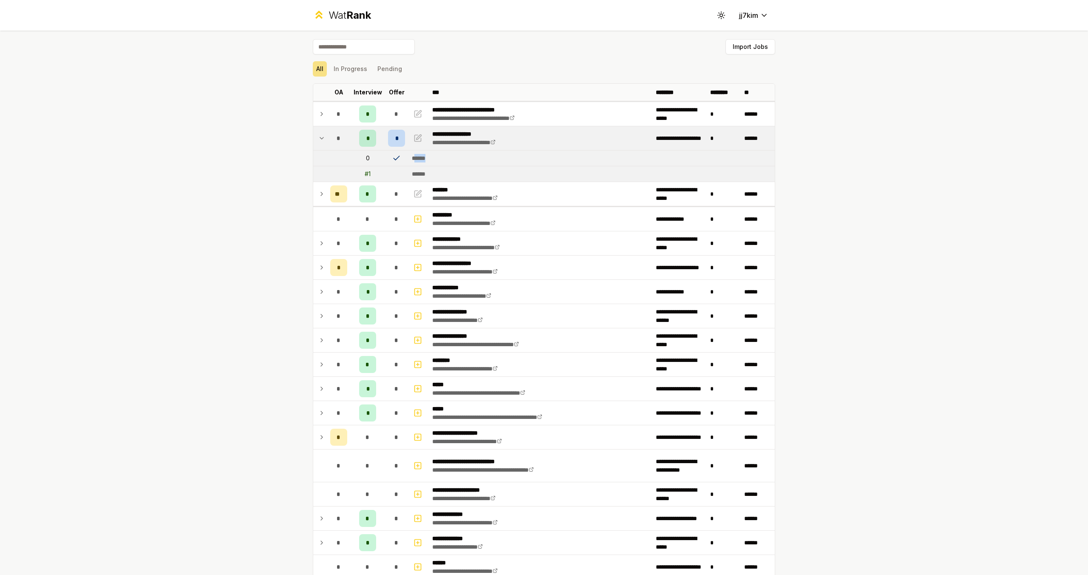
drag, startPoint x: 411, startPoint y: 160, endPoint x: 434, endPoint y: 160, distance: 22.9
click at [434, 160] on td "******" at bounding box center [591, 157] width 366 height 15
click at [318, 138] on icon at bounding box center [321, 138] width 7 height 10
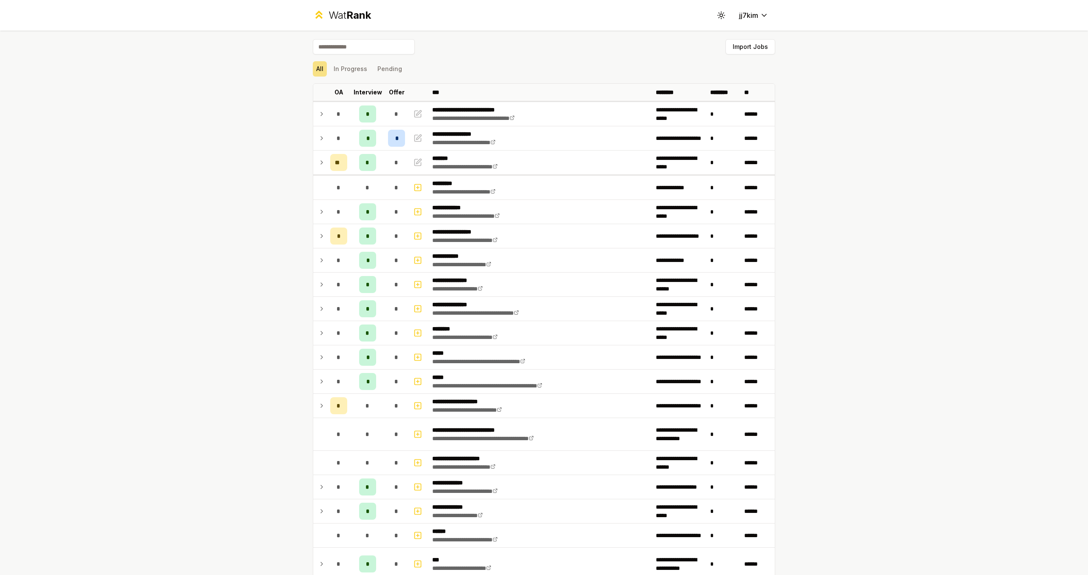
click at [282, 188] on div "**********" at bounding box center [544, 287] width 1088 height 575
click at [318, 163] on icon at bounding box center [321, 162] width 7 height 10
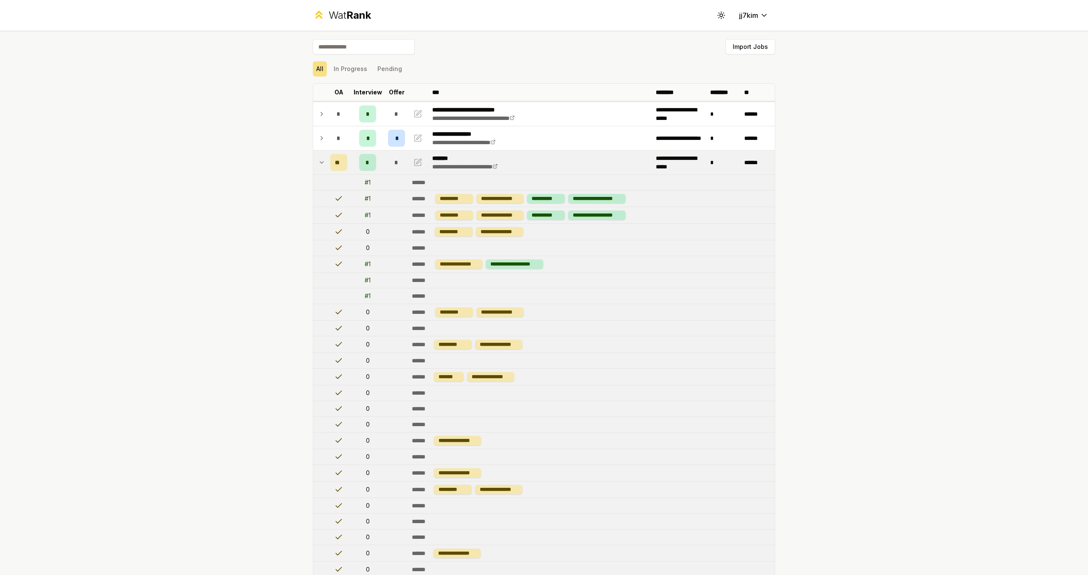
click at [318, 161] on icon at bounding box center [321, 162] width 7 height 10
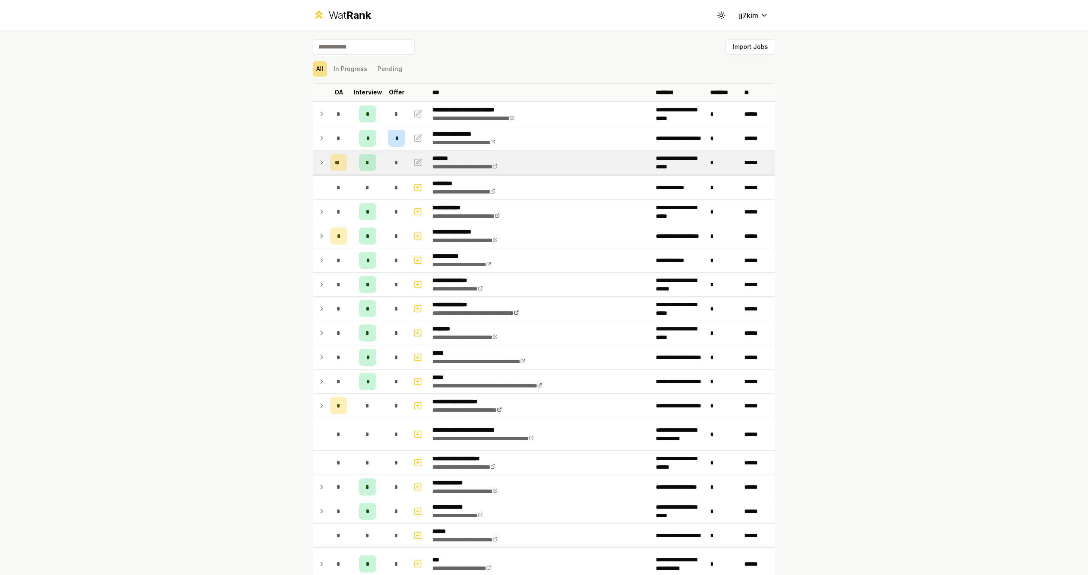
click at [321, 139] on icon at bounding box center [322, 137] width 2 height 3
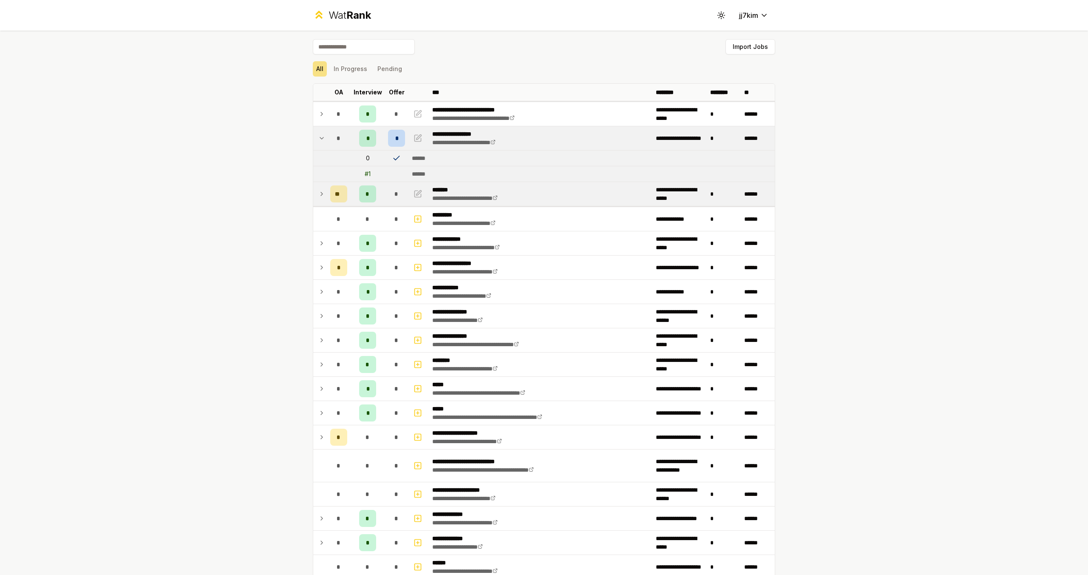
click at [318, 139] on icon at bounding box center [321, 138] width 7 height 10
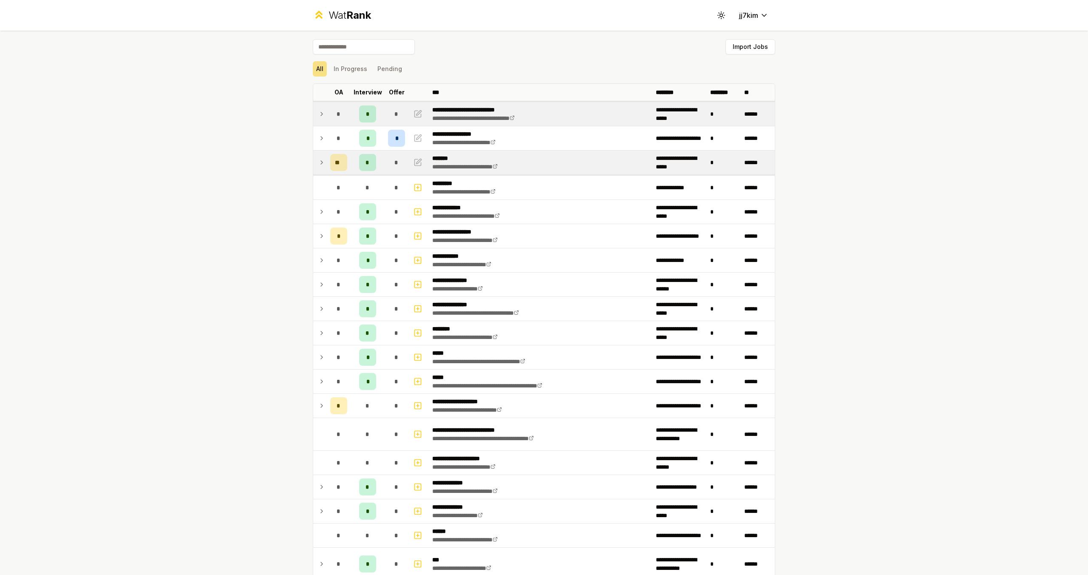
click at [320, 113] on icon at bounding box center [321, 114] width 7 height 10
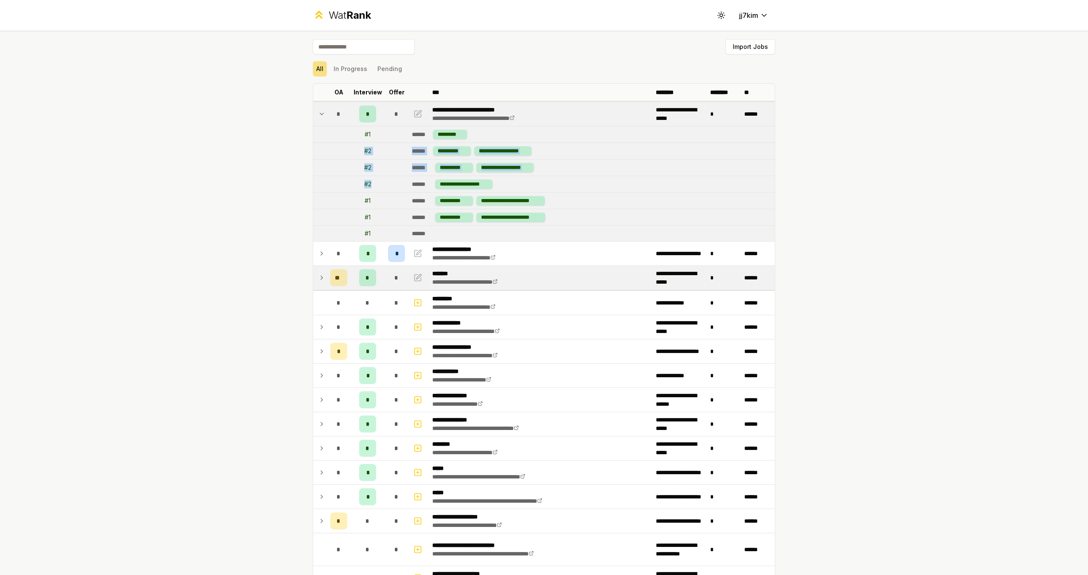
drag, startPoint x: 362, startPoint y: 150, endPoint x: 366, endPoint y: 190, distance: 39.3
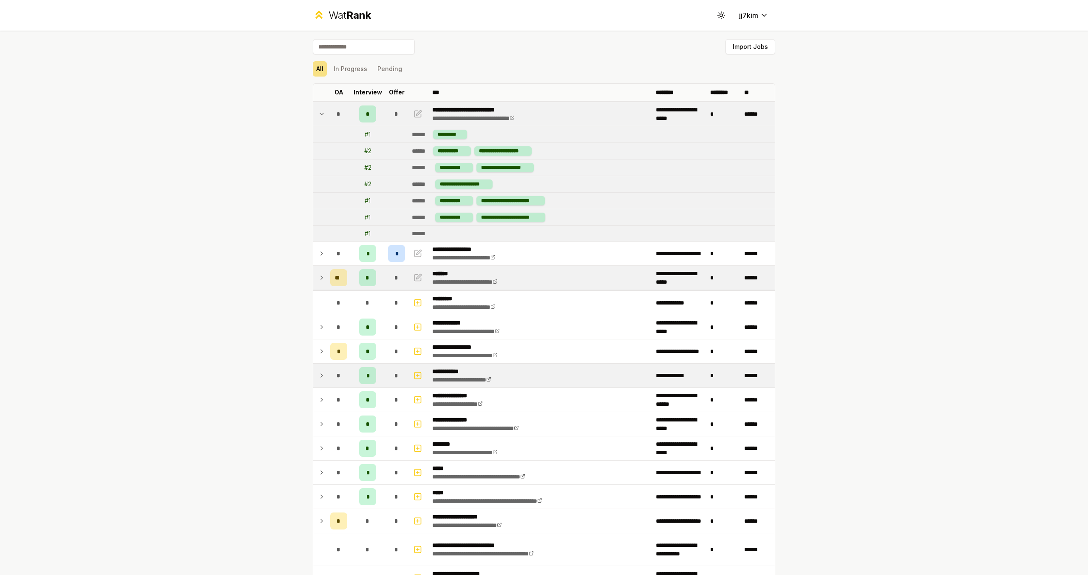
click at [318, 377] on icon at bounding box center [321, 375] width 7 height 10
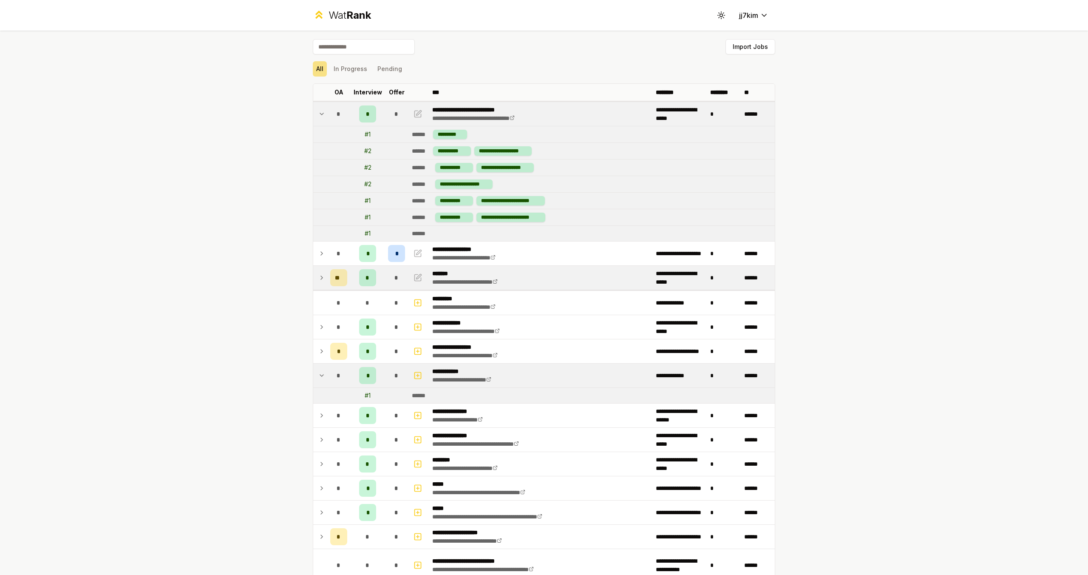
click at [320, 376] on icon at bounding box center [321, 375] width 3 height 2
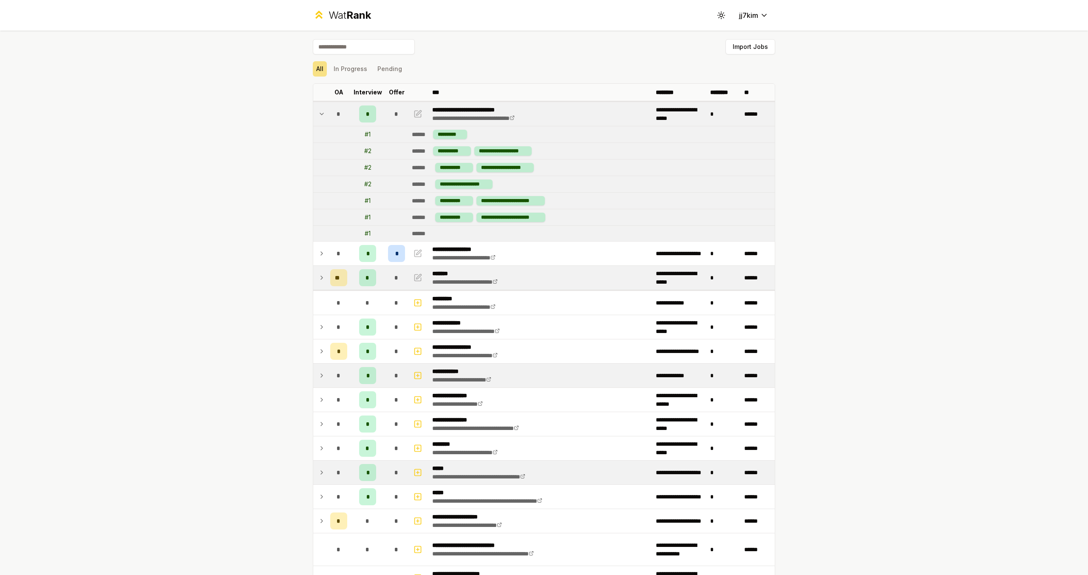
click at [318, 471] on icon at bounding box center [321, 472] width 7 height 10
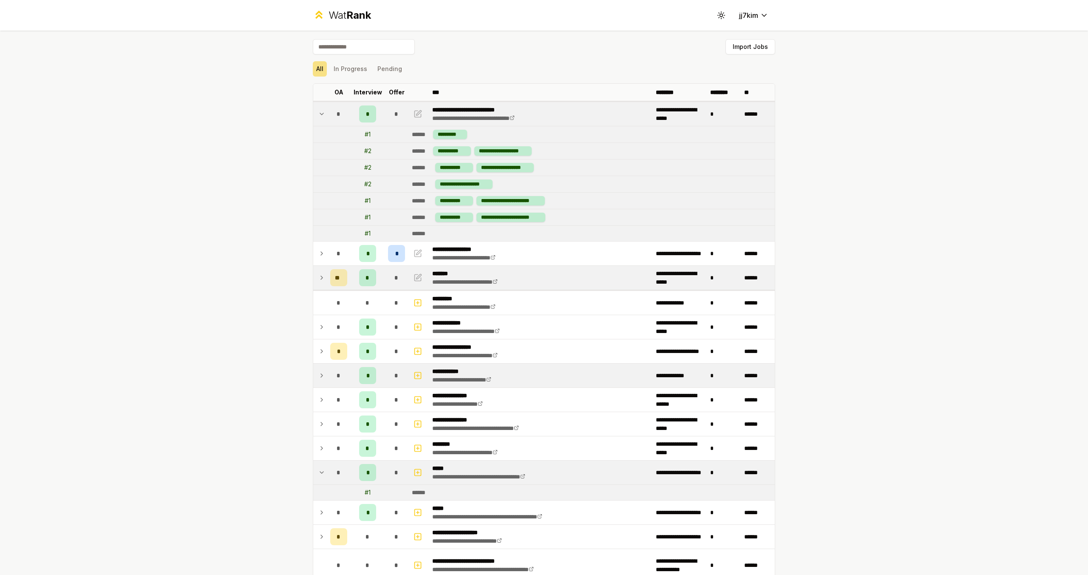
click at [318, 471] on icon at bounding box center [321, 472] width 7 height 10
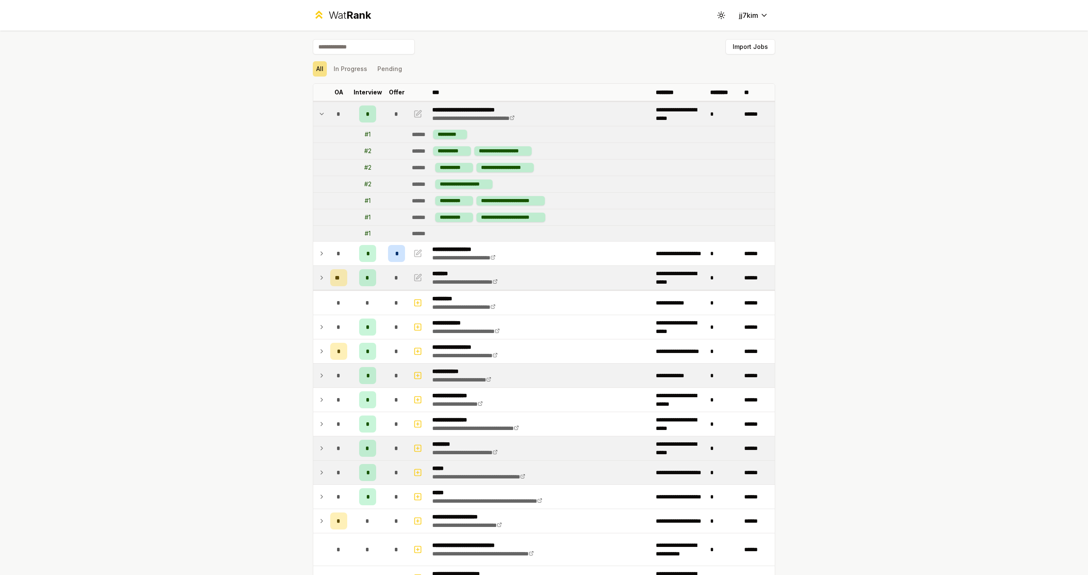
click at [321, 447] on icon at bounding box center [322, 447] width 2 height 3
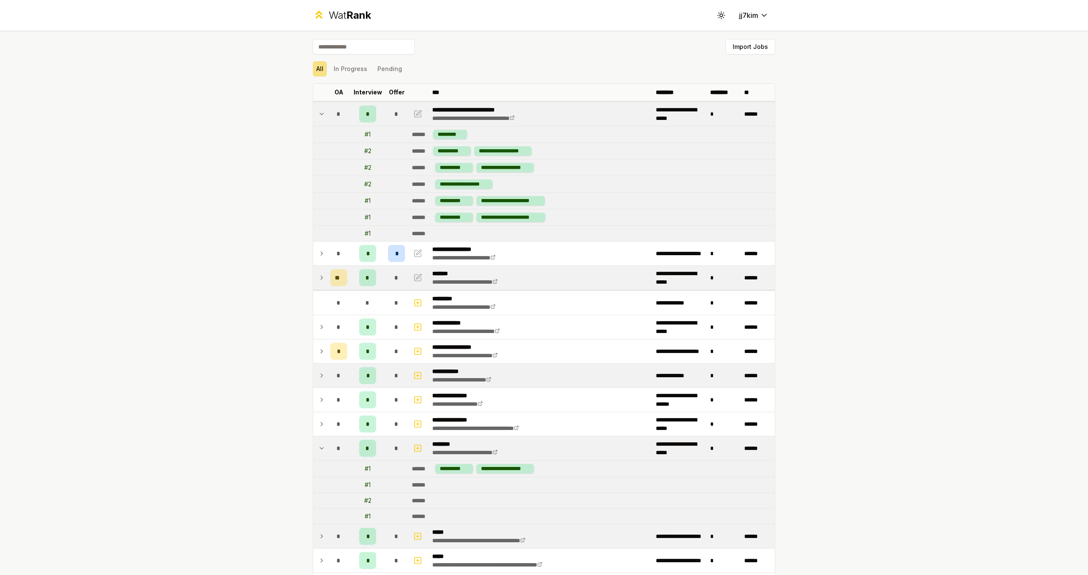
click at [319, 447] on icon at bounding box center [321, 448] width 7 height 10
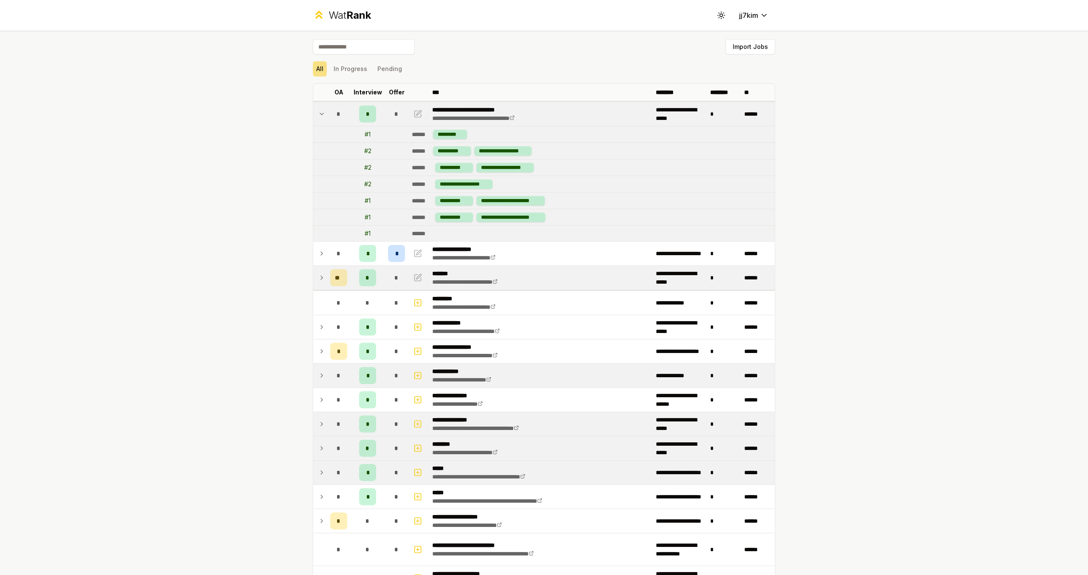
click at [318, 424] on icon at bounding box center [321, 424] width 7 height 10
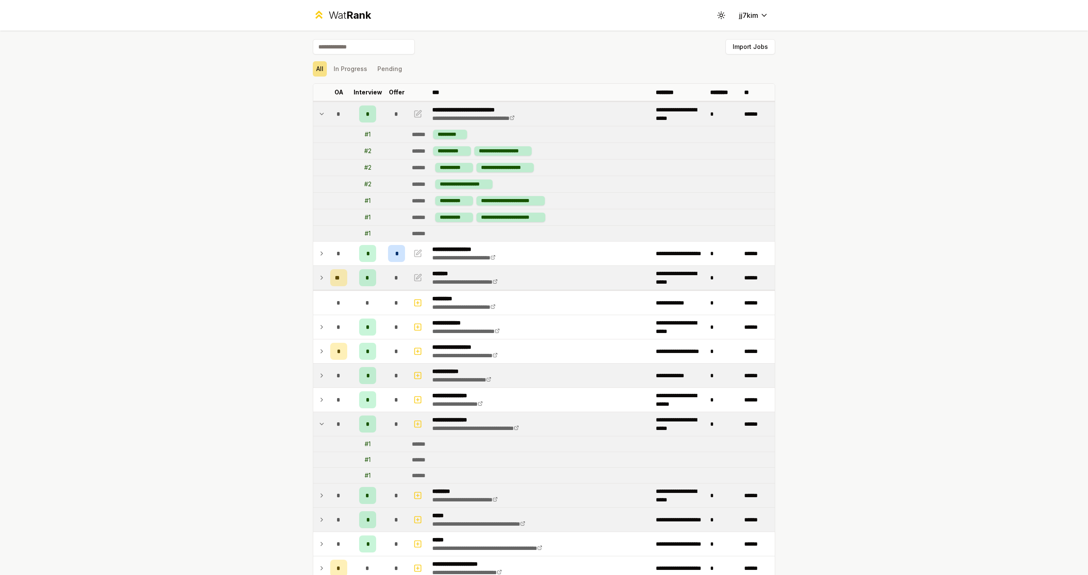
click at [320, 424] on icon at bounding box center [321, 424] width 3 height 2
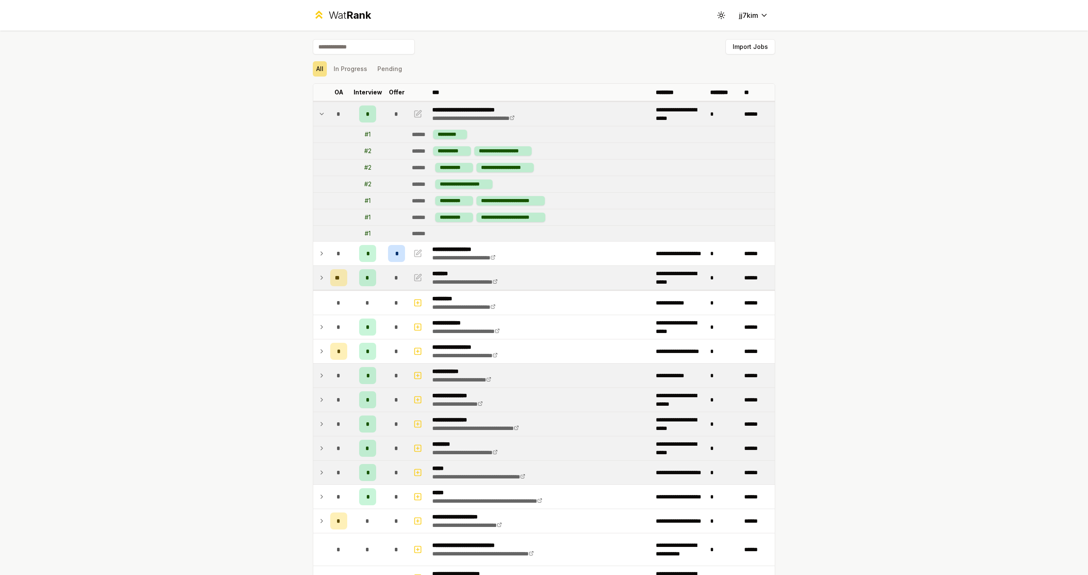
click at [318, 394] on icon at bounding box center [321, 399] width 7 height 10
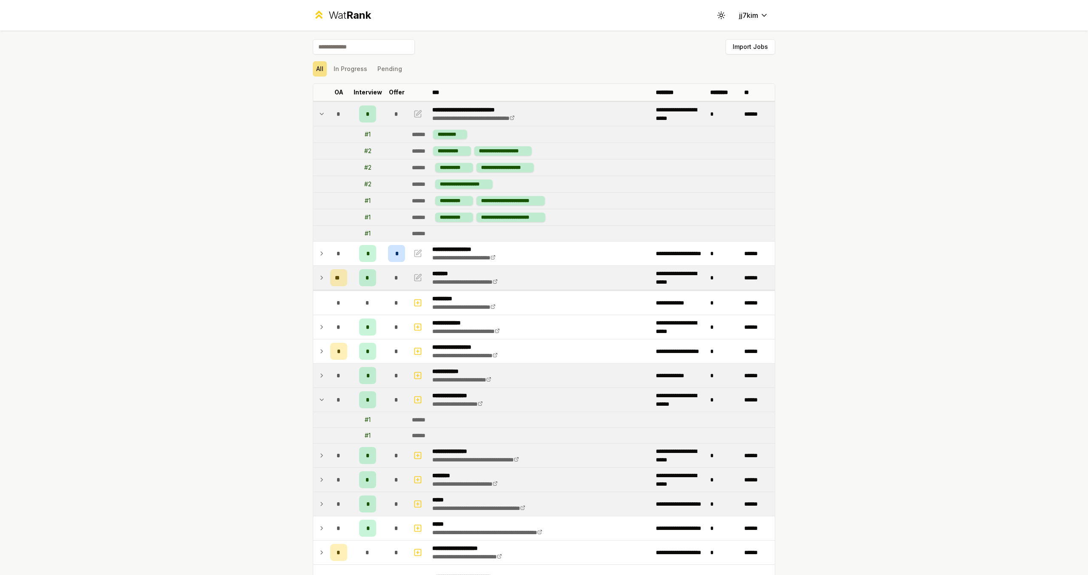
click at [318, 395] on icon at bounding box center [321, 399] width 7 height 10
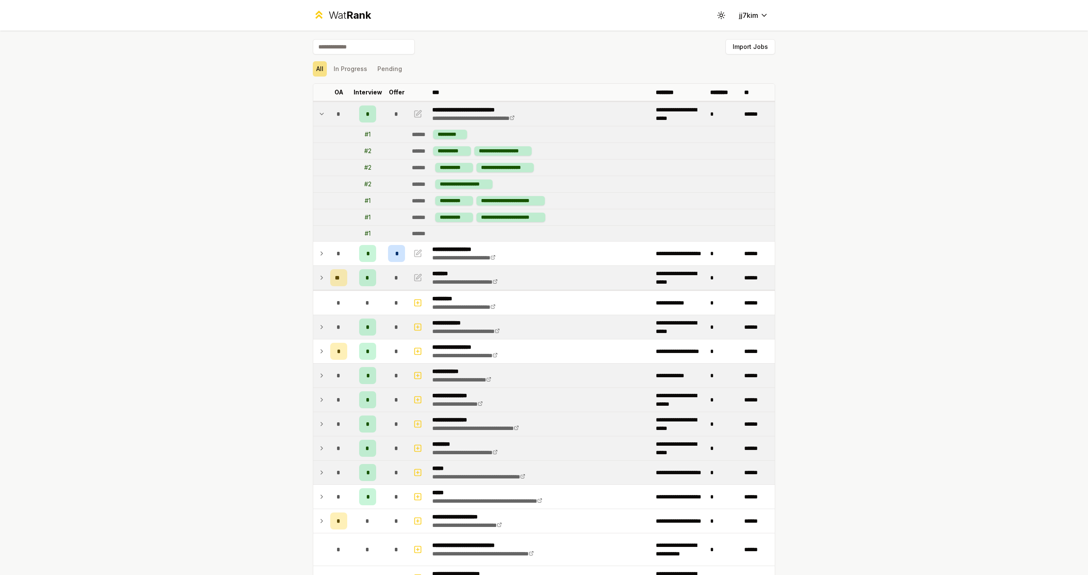
click at [318, 328] on icon at bounding box center [321, 327] width 7 height 10
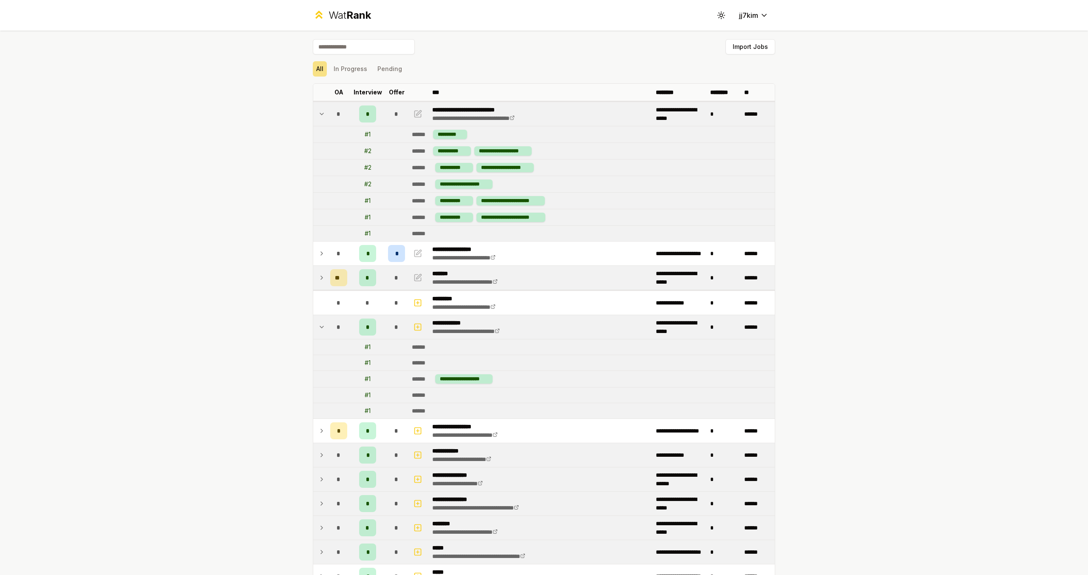
click at [318, 328] on icon at bounding box center [321, 327] width 7 height 10
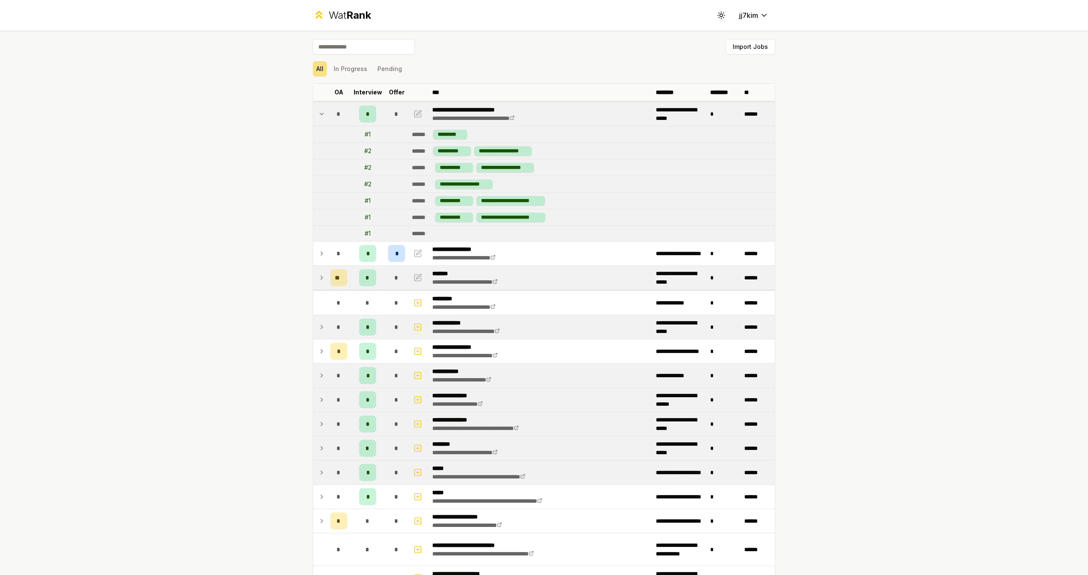
click at [318, 328] on icon at bounding box center [321, 327] width 7 height 10
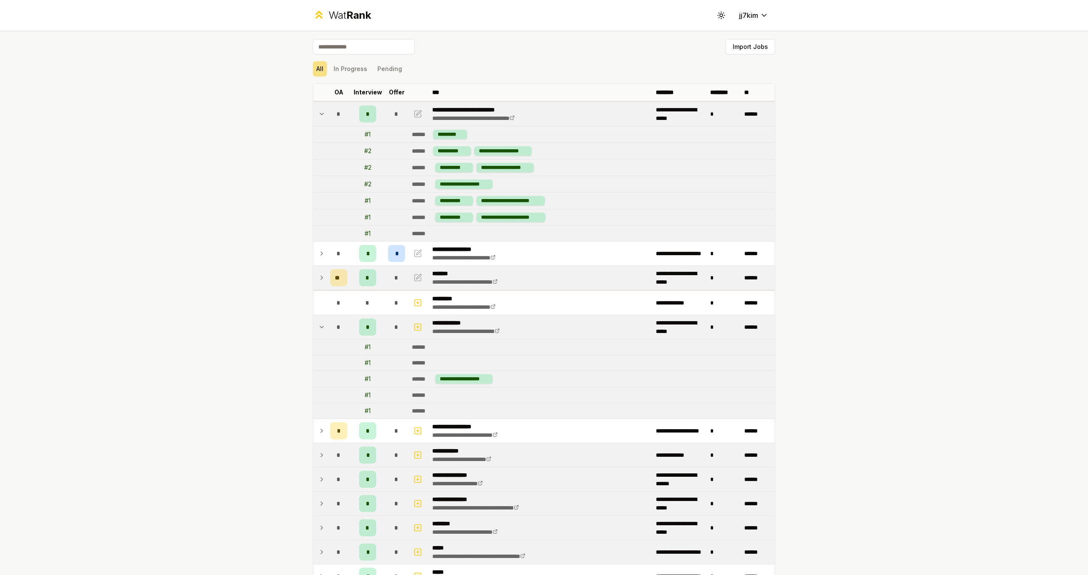
click at [318, 328] on icon at bounding box center [321, 327] width 7 height 10
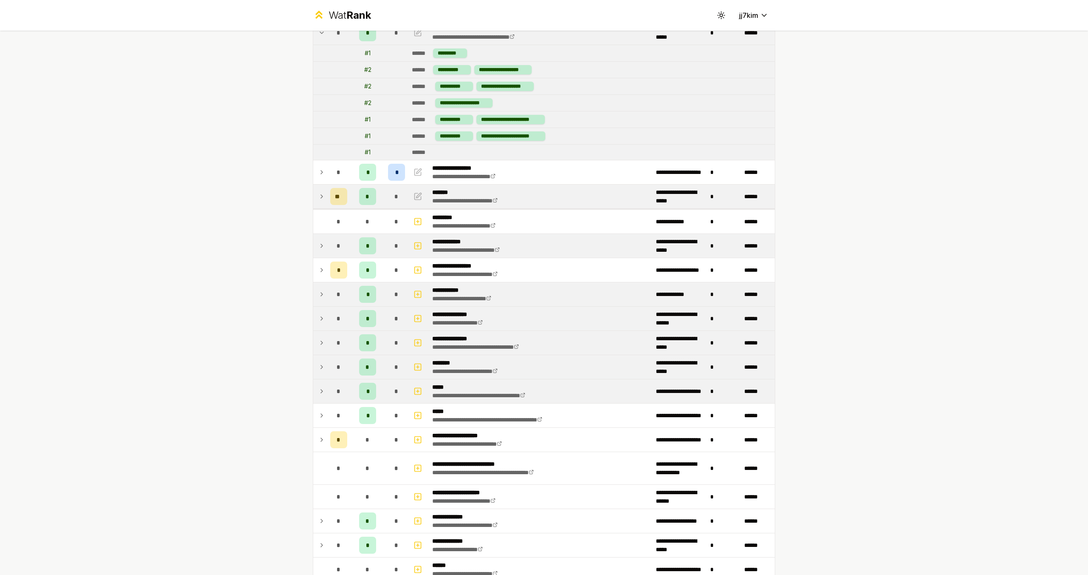
scroll to position [85, 0]
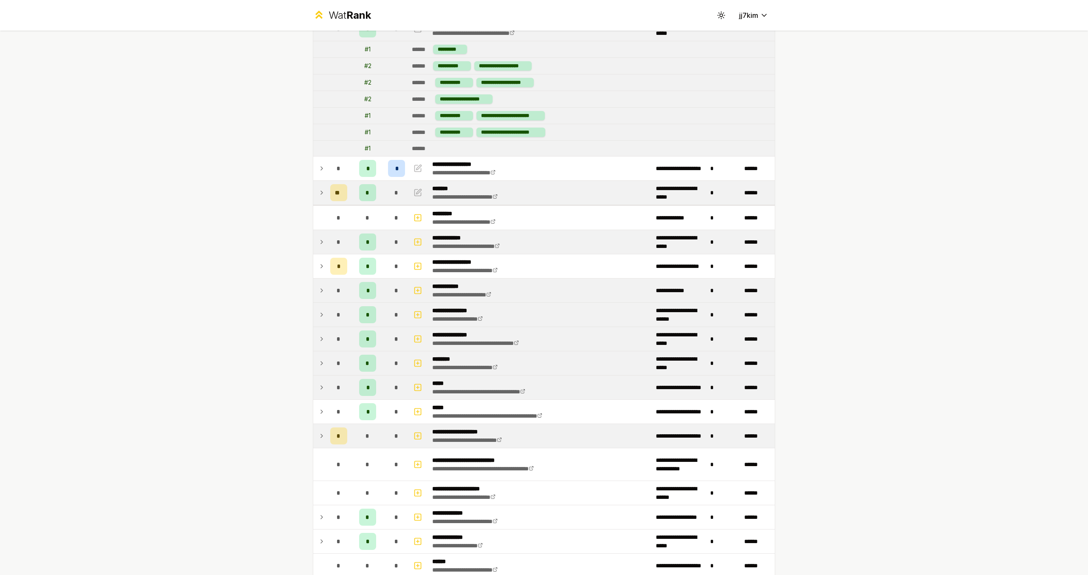
click at [318, 436] on icon at bounding box center [321, 435] width 7 height 10
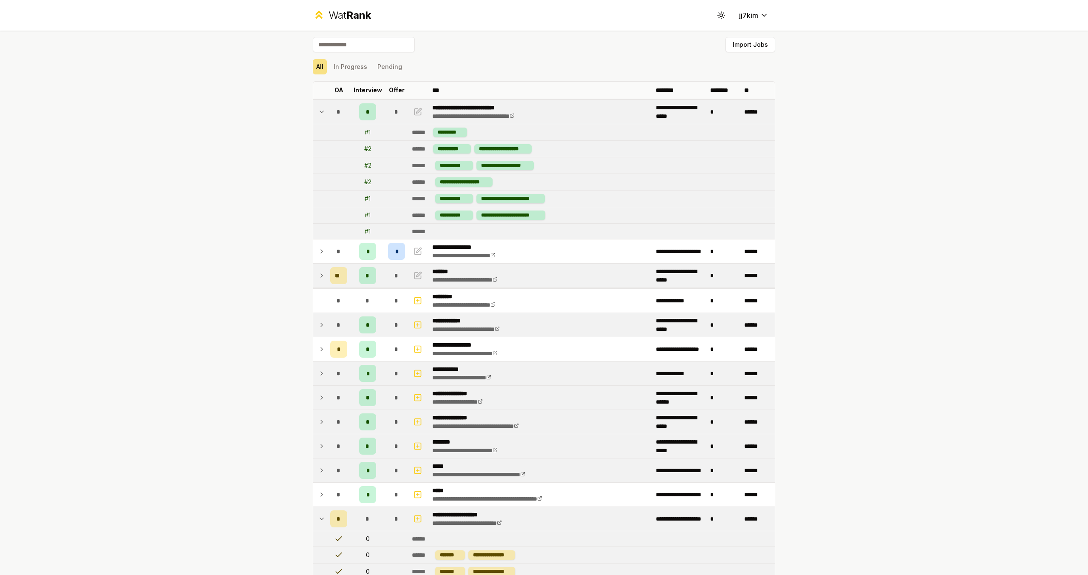
scroll to position [0, 0]
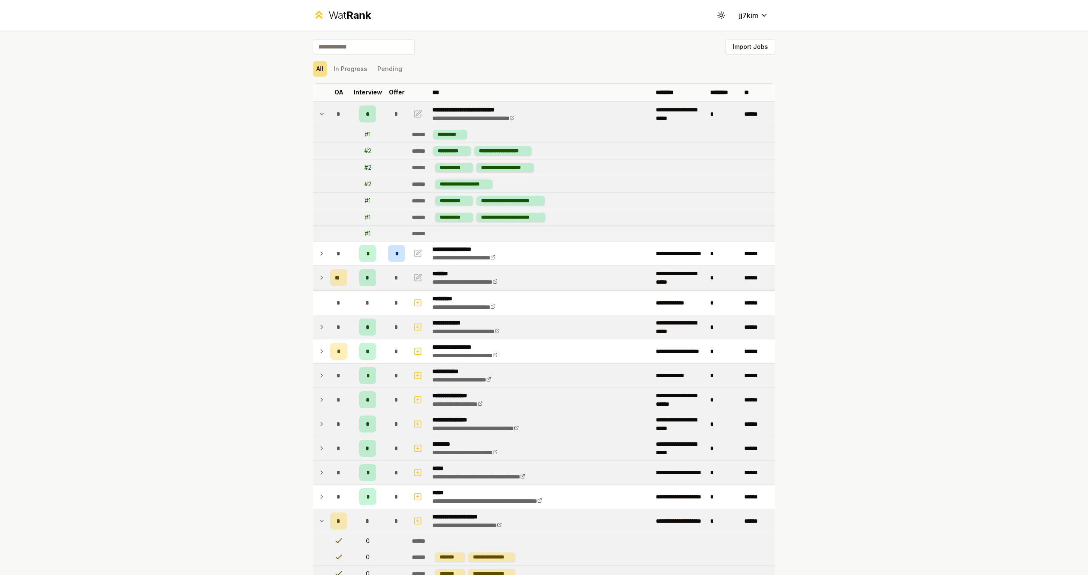
click at [319, 255] on icon at bounding box center [321, 253] width 7 height 10
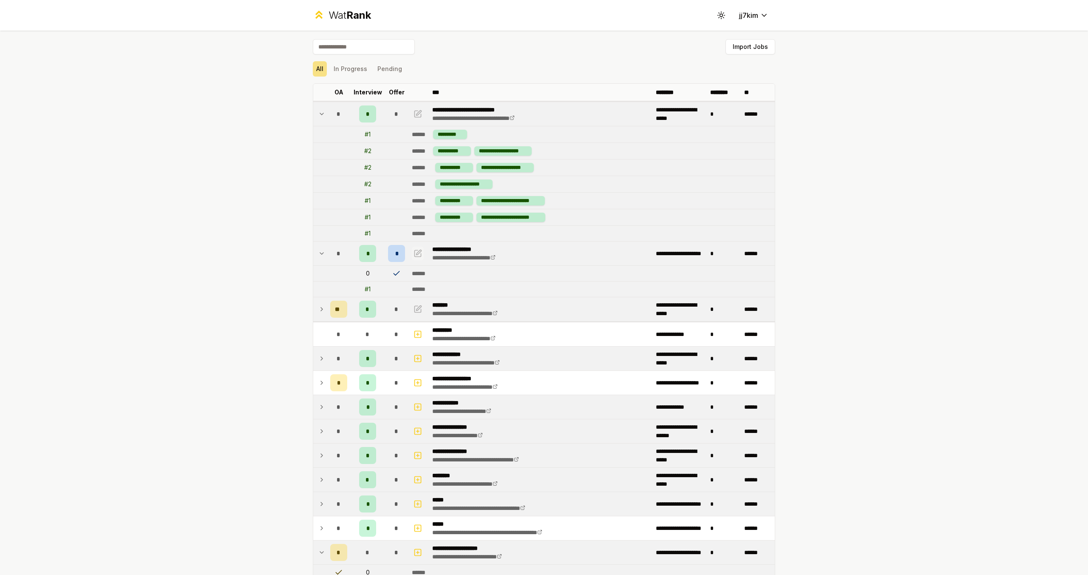
click at [414, 254] on icon "button" at bounding box center [417, 253] width 8 height 10
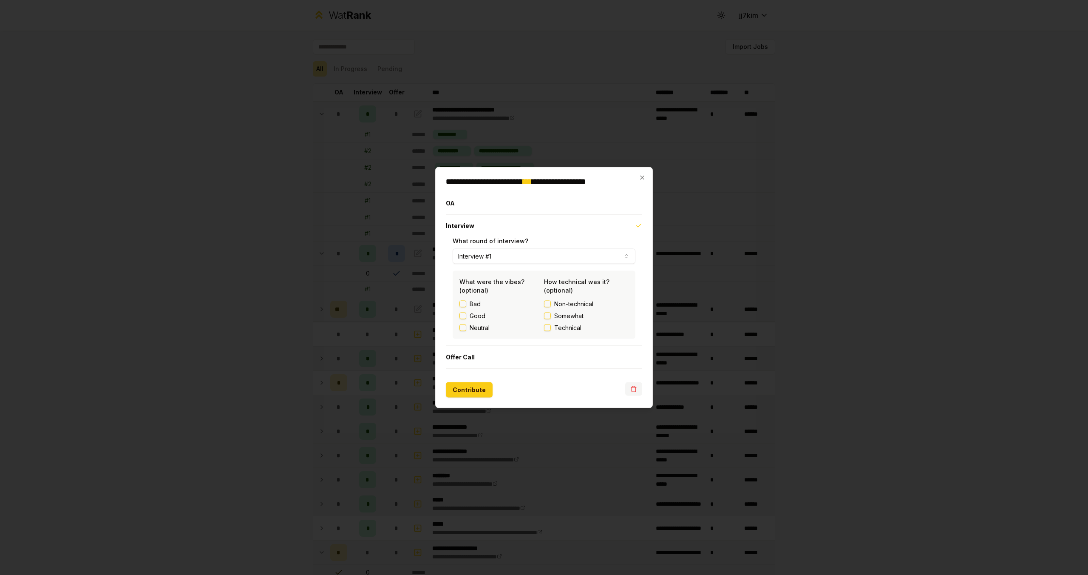
click at [638, 389] on button "button" at bounding box center [633, 389] width 17 height 14
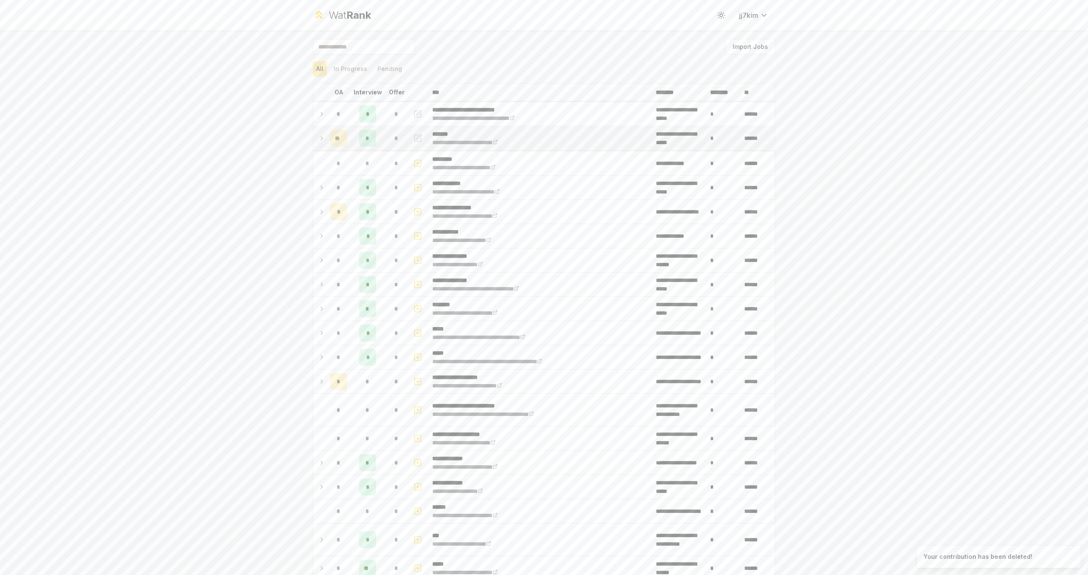
click at [416, 140] on icon "button" at bounding box center [417, 138] width 8 height 10
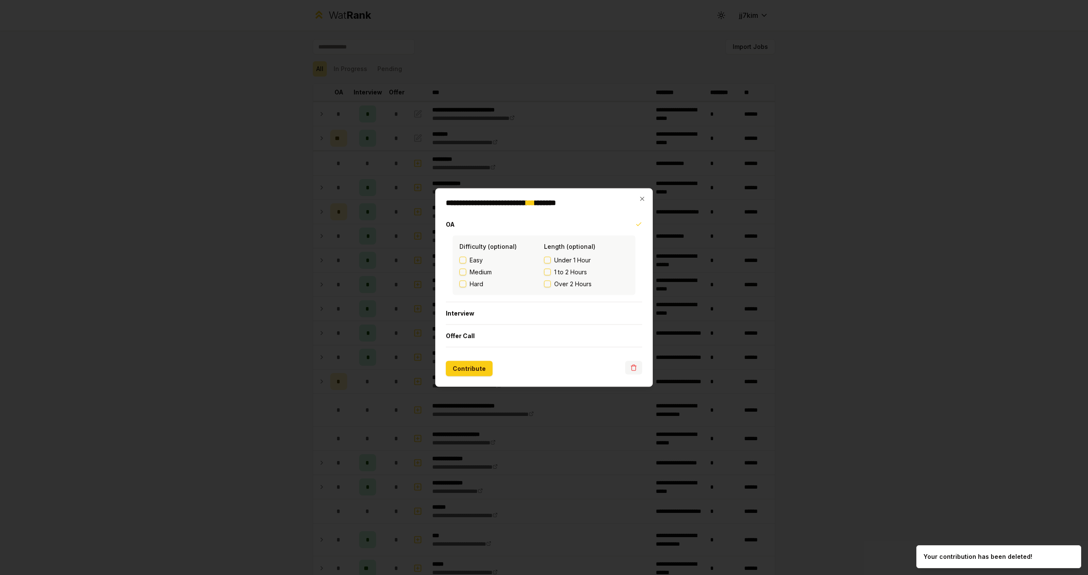
click at [633, 364] on icon "button" at bounding box center [633, 367] width 7 height 7
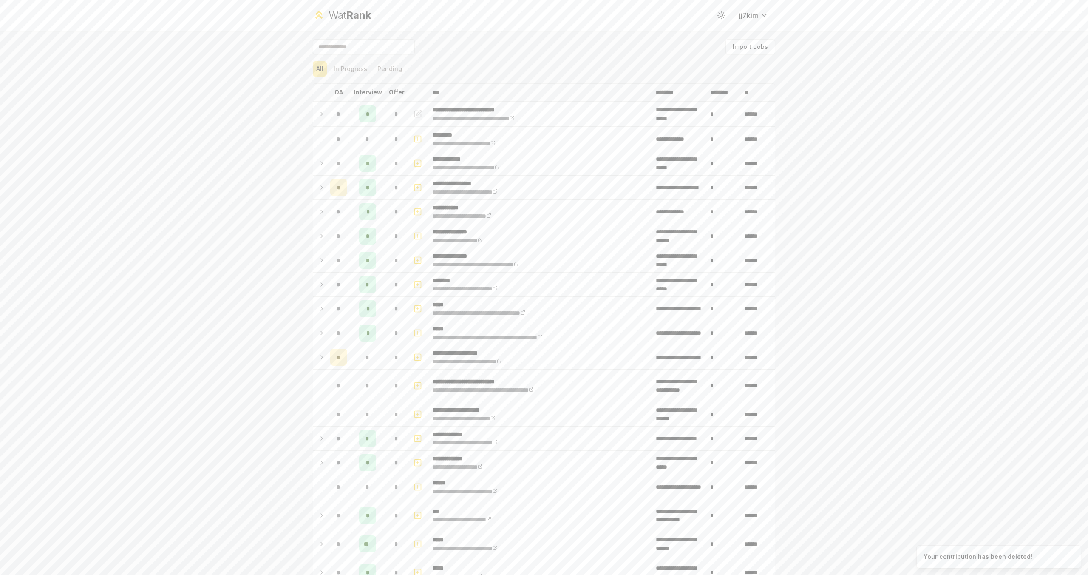
click at [91, 234] on div "**********" at bounding box center [544, 287] width 1088 height 575
click at [415, 113] on icon "button" at bounding box center [417, 114] width 8 height 10
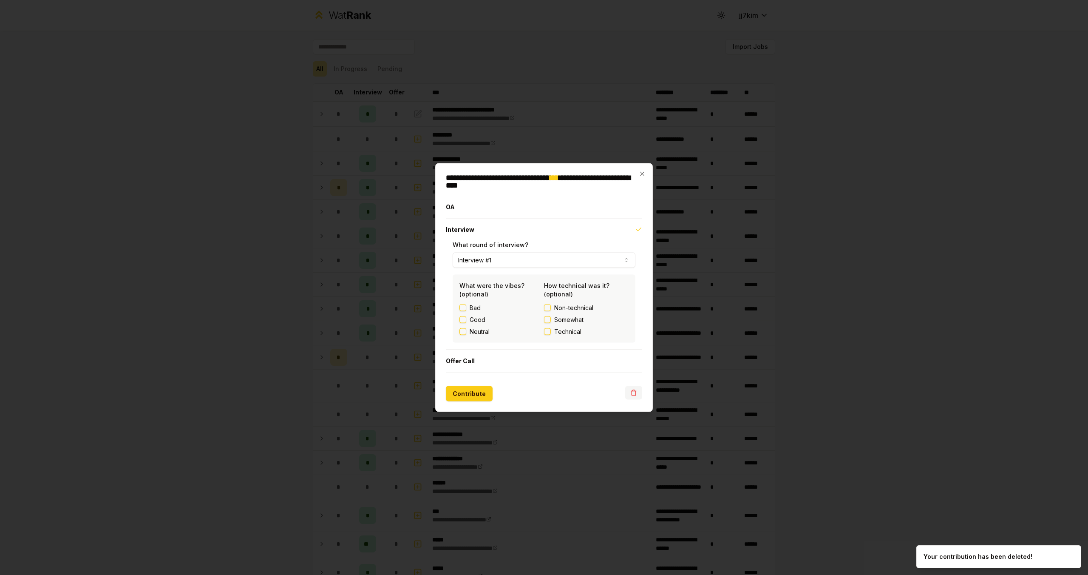
click at [634, 393] on icon "button" at bounding box center [633, 392] width 7 height 7
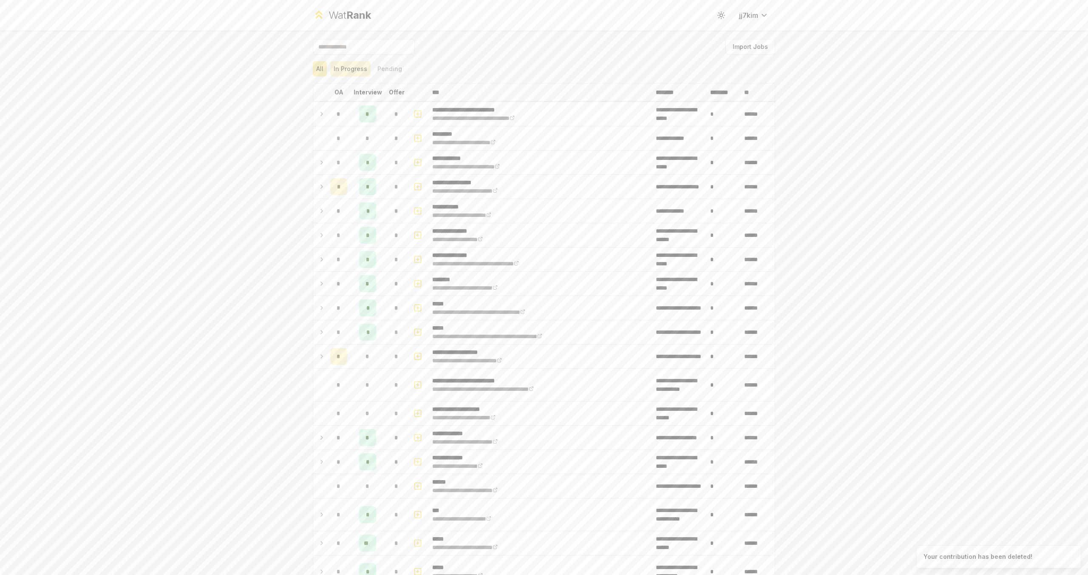
click at [344, 68] on button "In Progress" at bounding box center [350, 68] width 40 height 15
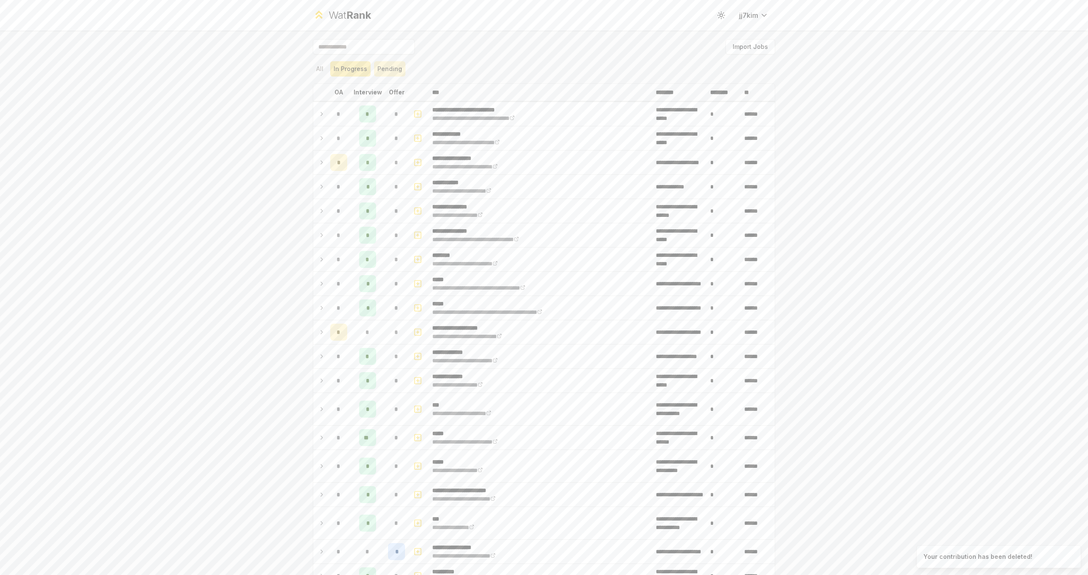
click at [376, 72] on button "Pending" at bounding box center [389, 68] width 31 height 15
